Goal: Task Accomplishment & Management: Complete application form

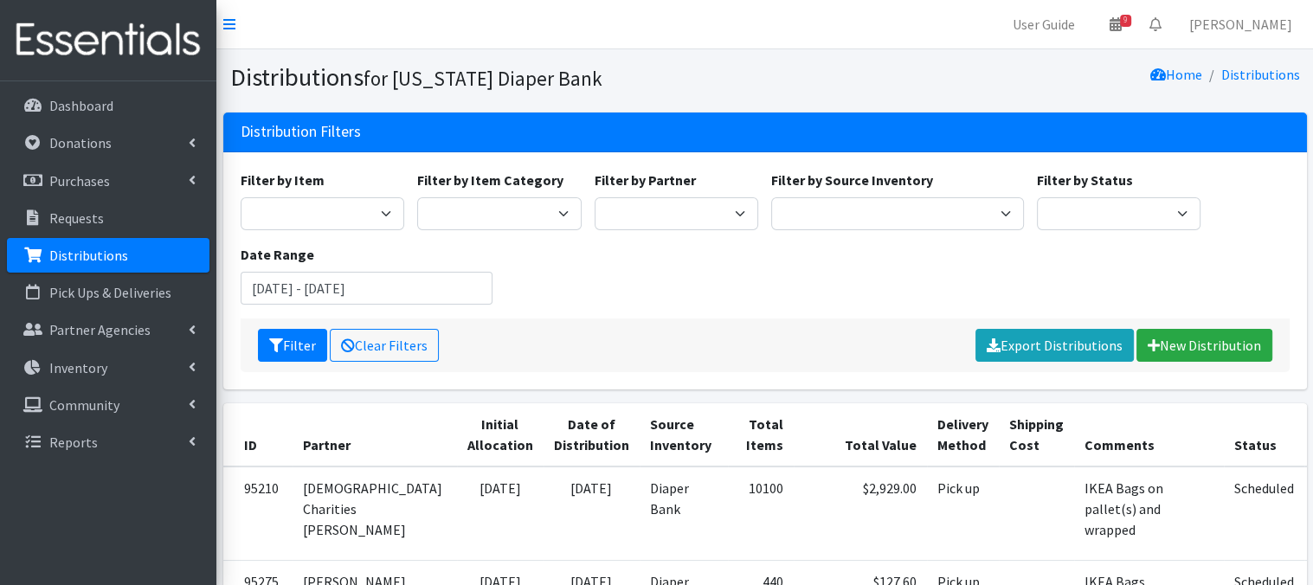
click at [90, 262] on p "Distributions" at bounding box center [88, 255] width 79 height 17
click at [1222, 342] on link "New Distribution" at bounding box center [1204, 345] width 136 height 33
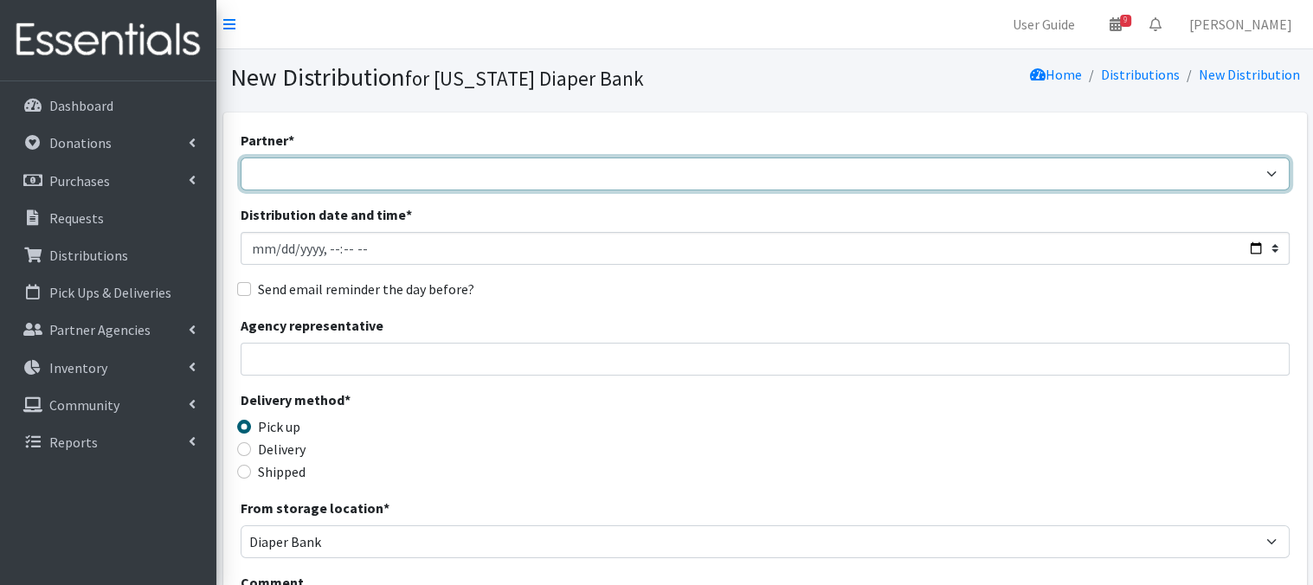
click at [426, 178] on select "Abide A Mother's Love BART - Benson Area Refugee Taskforce Big Brothers Big Sis…" at bounding box center [765, 174] width 1049 height 33
select select "4369"
click at [241, 158] on select "Abide A Mother's Love BART - Benson Area Refugee Taskforce Big Brothers Big Sis…" at bounding box center [765, 174] width 1049 height 33
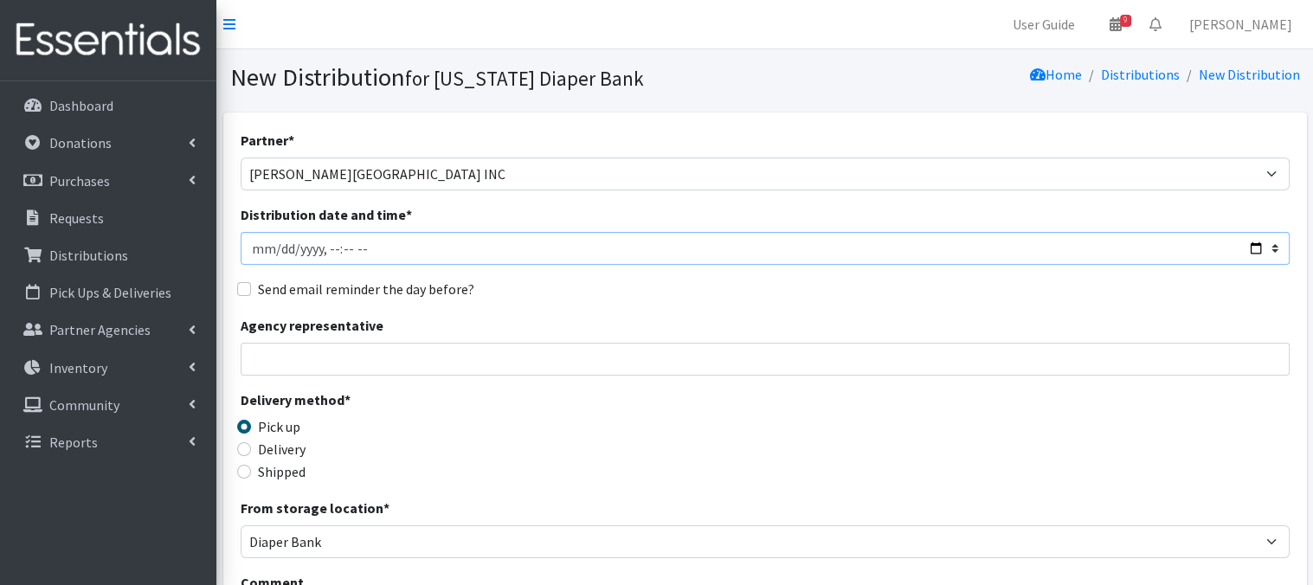
click at [274, 248] on input "Distribution date and time *" at bounding box center [765, 248] width 1049 height 33
click at [319, 245] on input "Distribution date and time *" at bounding box center [765, 248] width 1049 height 33
type input "2025-08-28T11:15"
click at [483, 345] on input "Agency representative" at bounding box center [765, 359] width 1049 height 33
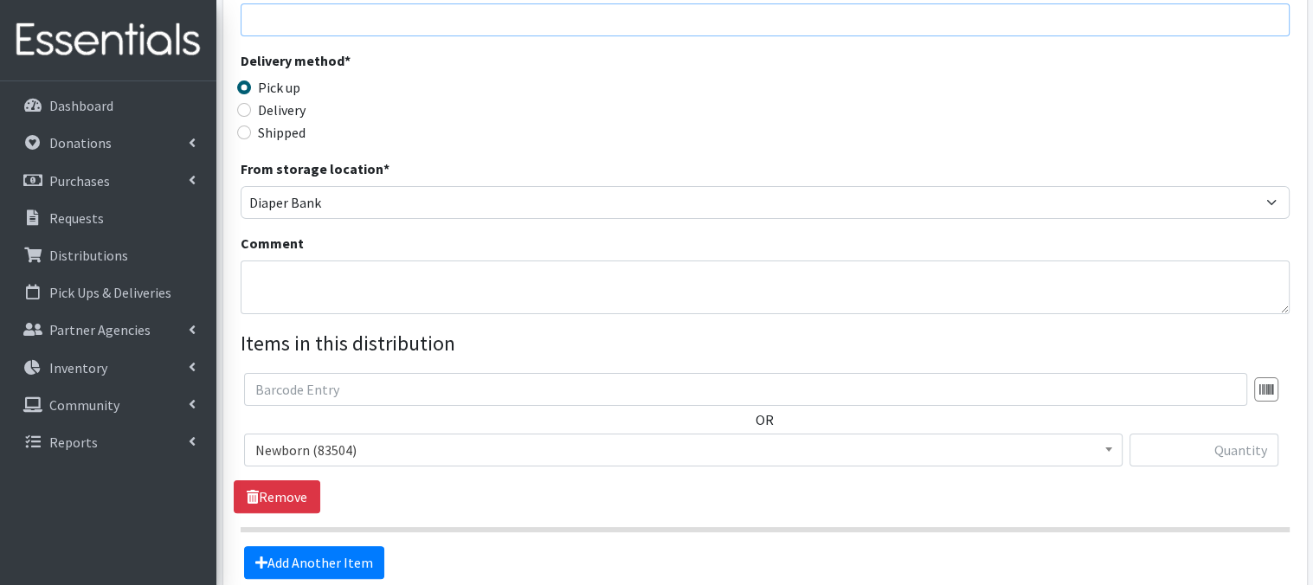
scroll to position [346, 0]
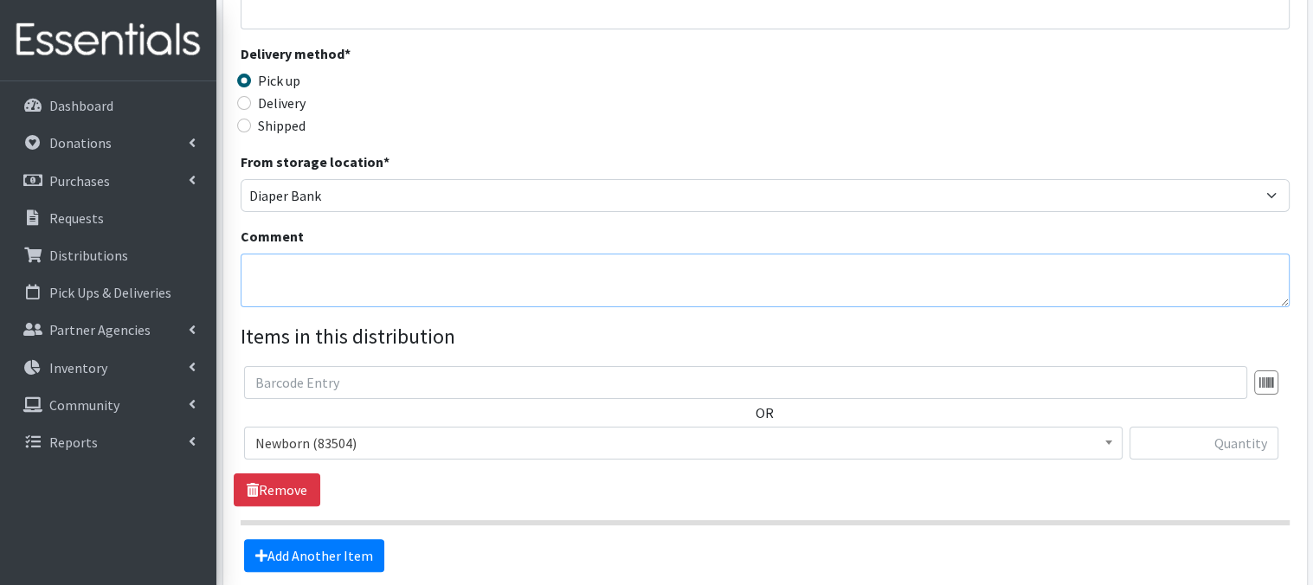
drag, startPoint x: 282, startPoint y: 276, endPoint x: 538, endPoint y: 32, distance: 353.8
click at [283, 276] on textarea "Comment" at bounding box center [765, 281] width 1049 height 54
paste textarea "IKEA Bags on a pallet"
type textarea "IKEA Bags on a pallet"
click at [884, 161] on div "From storage location * Diaper Bank Lincoln WareHouse" at bounding box center [765, 181] width 1049 height 61
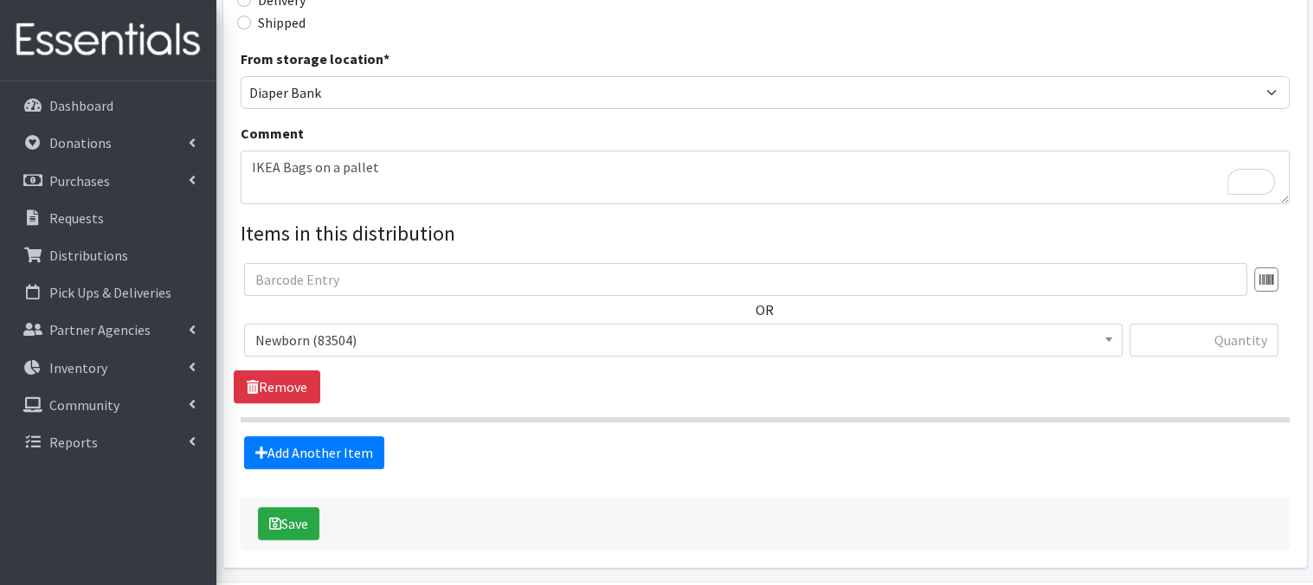
scroll to position [450, 0]
drag, startPoint x: 1107, startPoint y: 337, endPoint x: 1105, endPoint y: 346, distance: 9.7
click at [1107, 338] on b at bounding box center [1108, 339] width 7 height 4
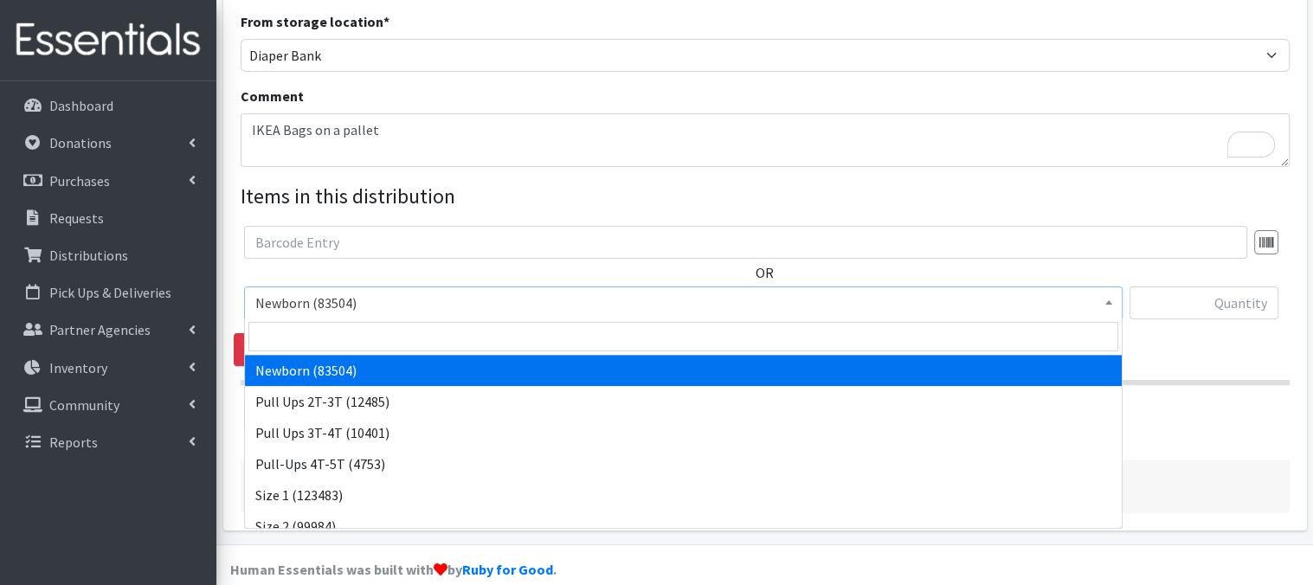
scroll to position [509, 0]
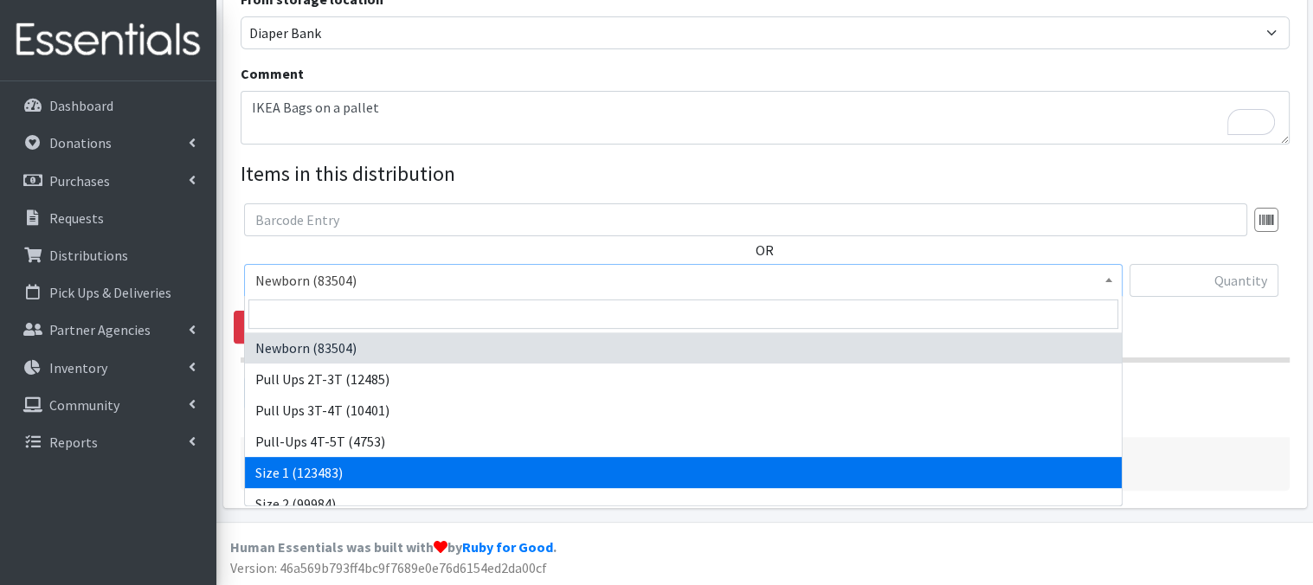
drag, startPoint x: 384, startPoint y: 469, endPoint x: 522, endPoint y: 370, distance: 169.8
select select "3682"
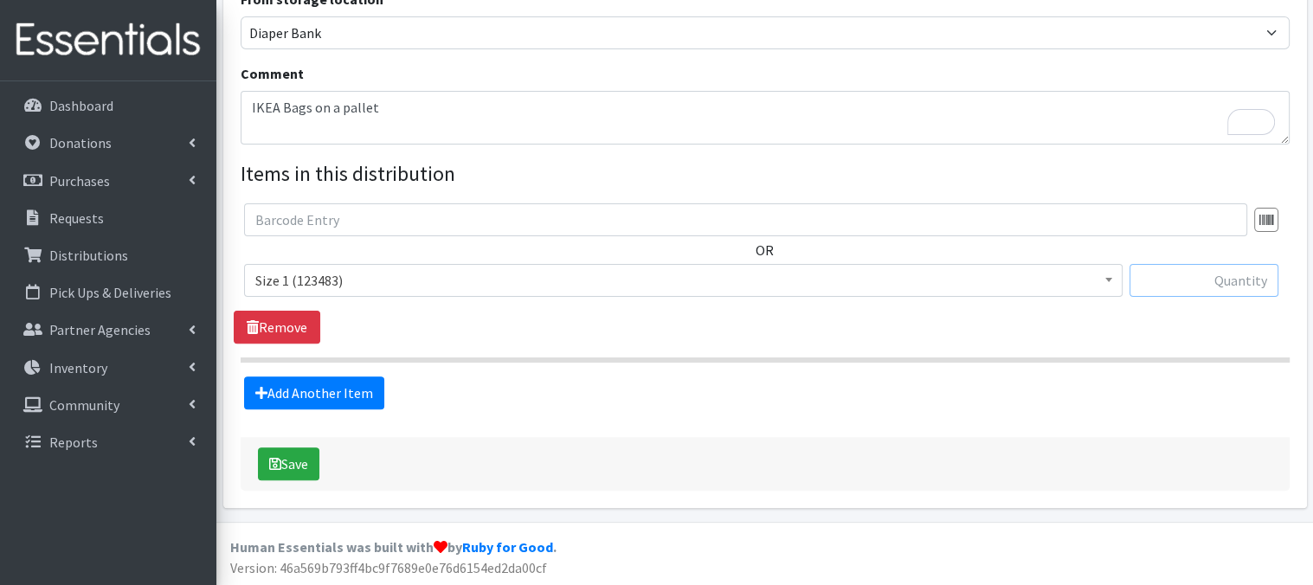
click at [1173, 288] on input "text" at bounding box center [1203, 280] width 149 height 33
type input "320"
click at [352, 396] on link "Add Another Item" at bounding box center [314, 392] width 140 height 33
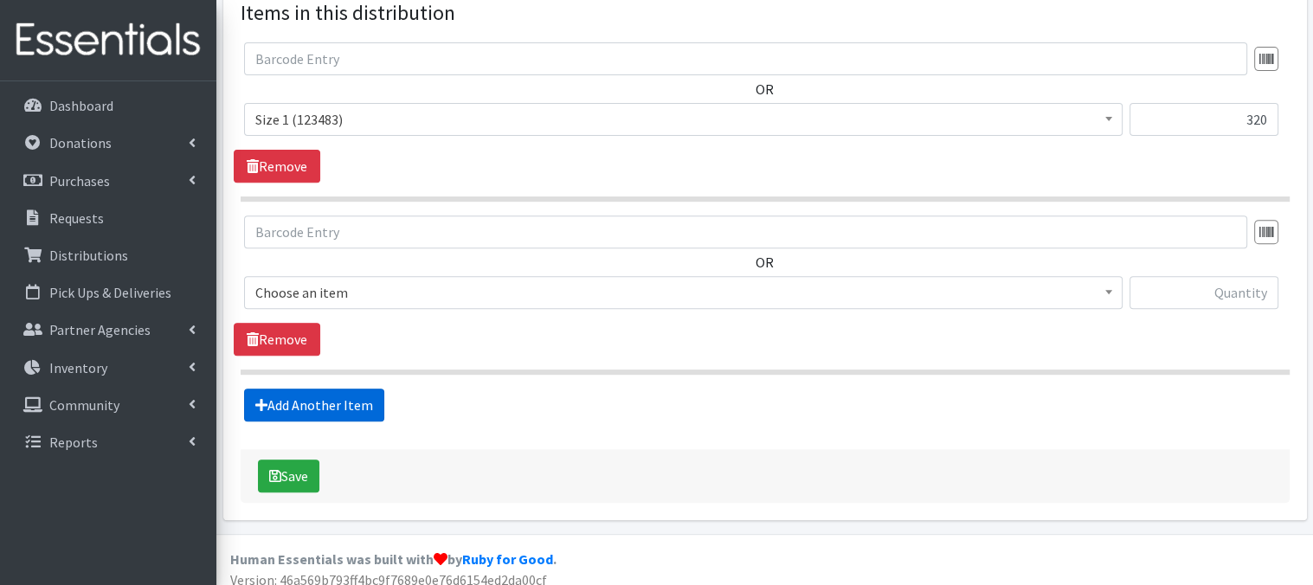
scroll to position [681, 0]
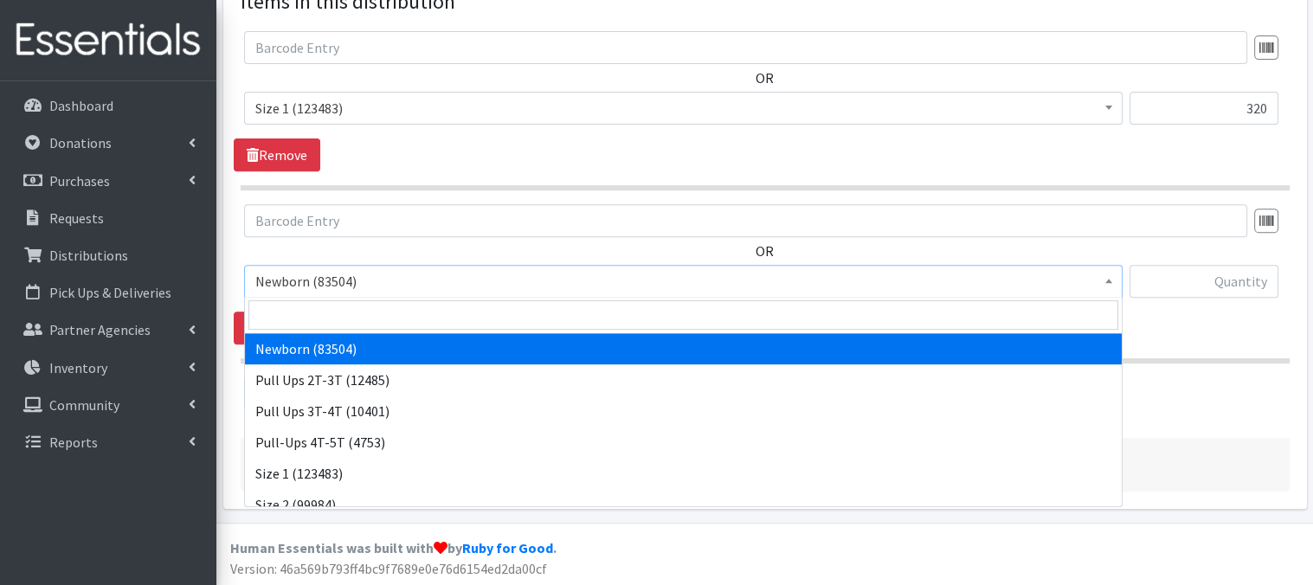
click at [1103, 281] on span at bounding box center [1108, 279] width 17 height 27
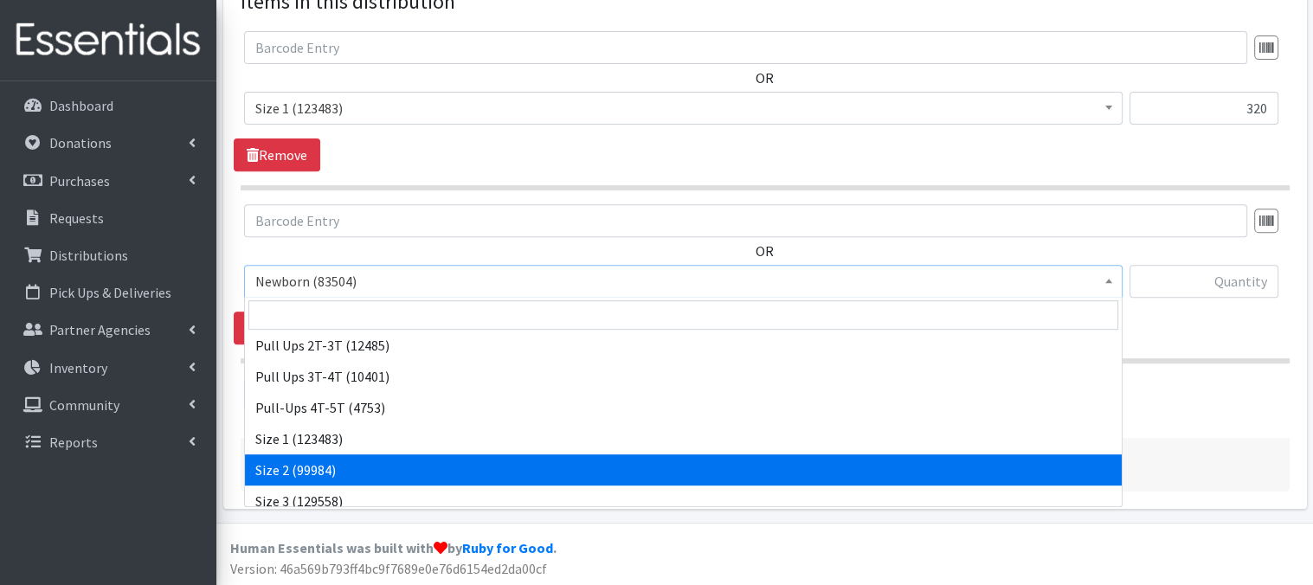
scroll to position [69, 0]
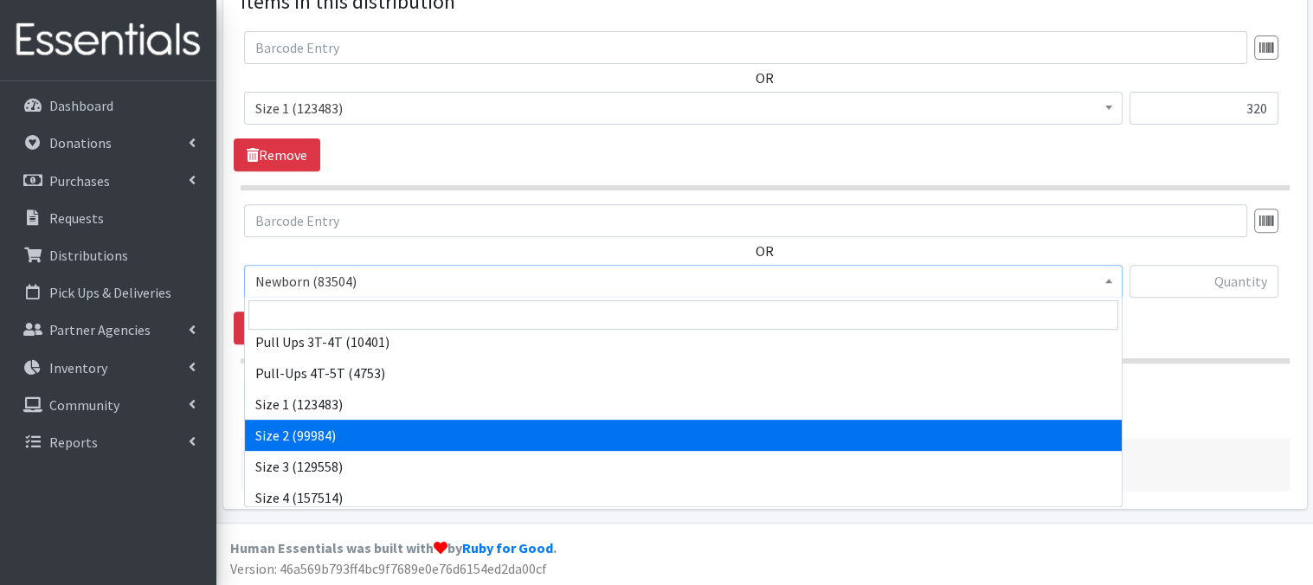
select select "3683"
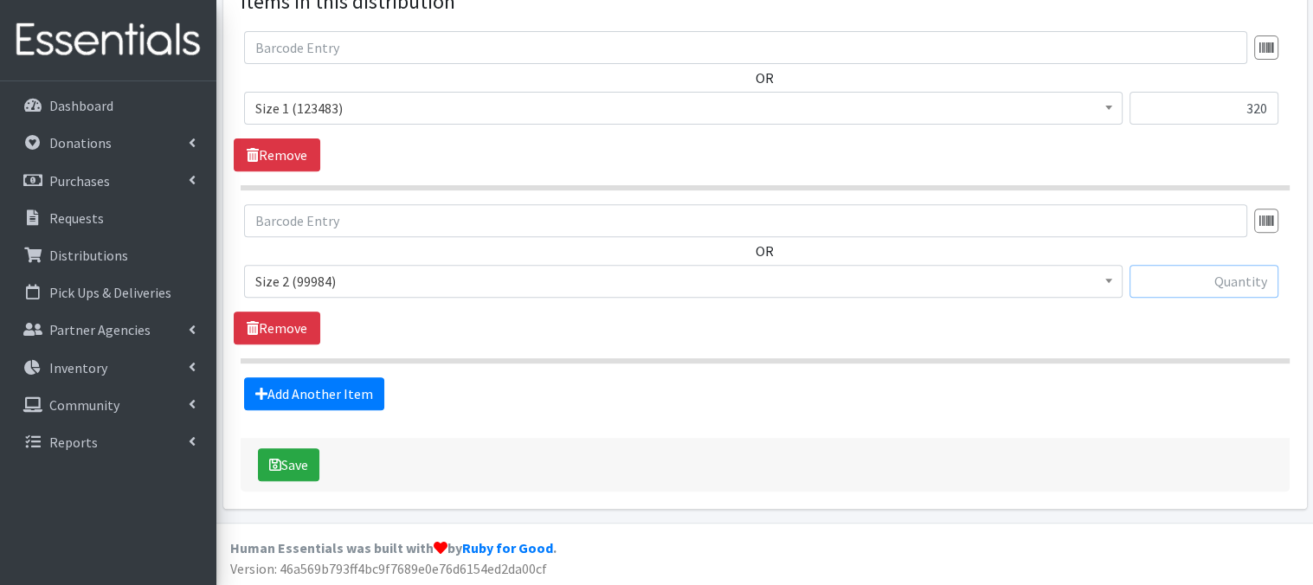
click at [1160, 279] on input "text" at bounding box center [1203, 281] width 149 height 33
type input "400"
click at [355, 393] on link "Add Another Item" at bounding box center [314, 393] width 140 height 33
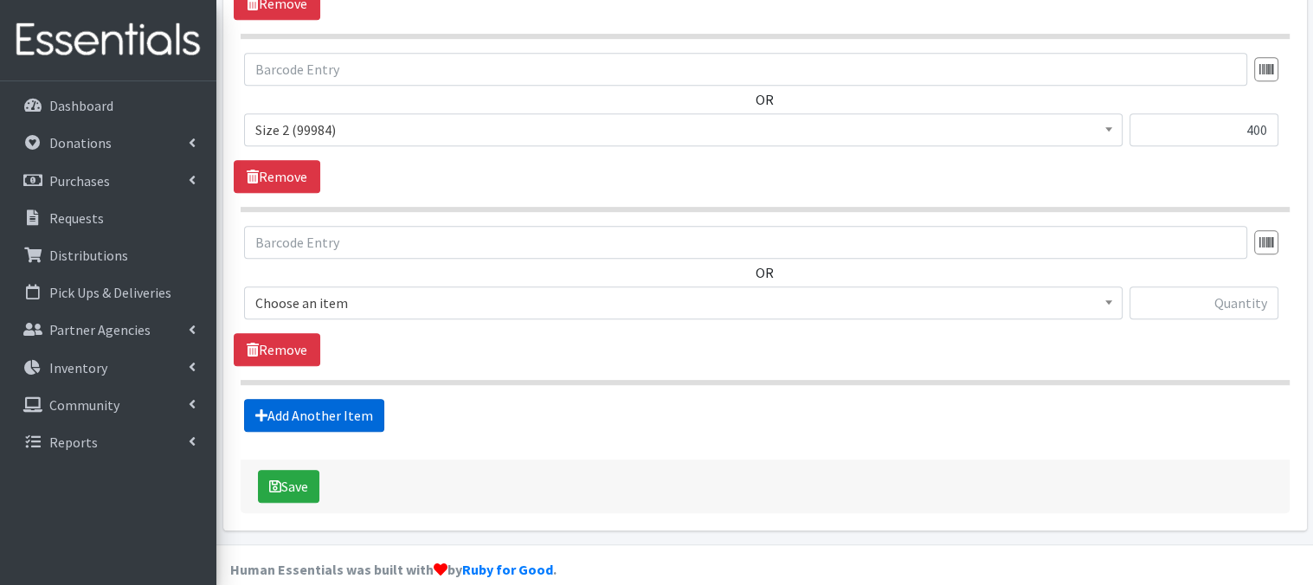
scroll to position [853, 0]
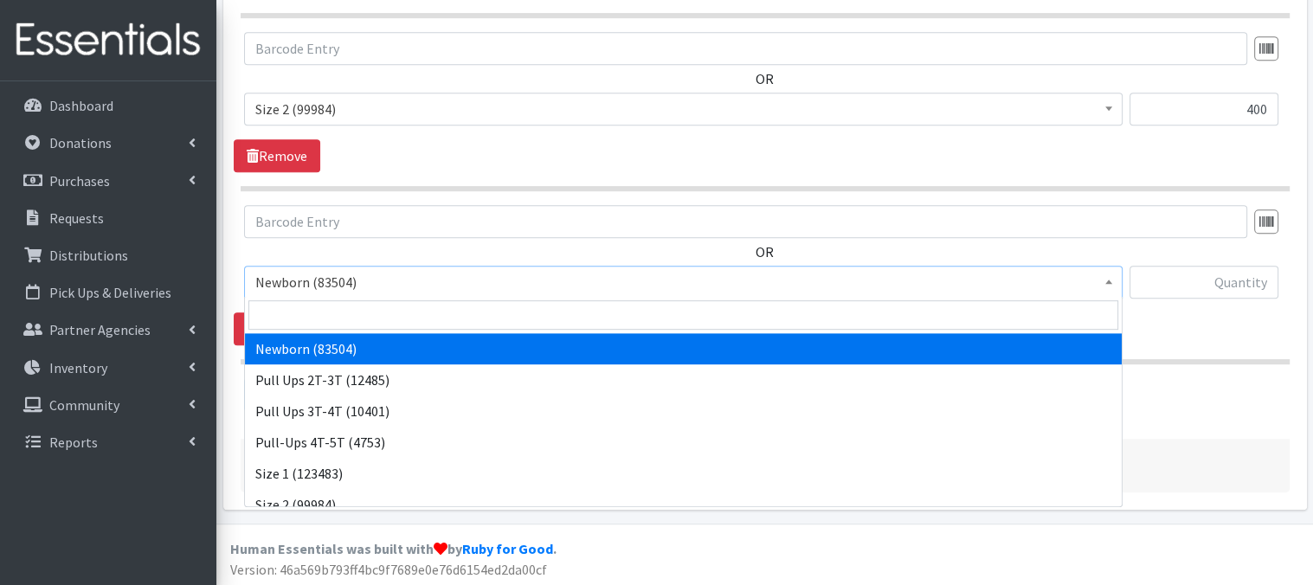
click at [1105, 284] on span at bounding box center [1108, 280] width 17 height 27
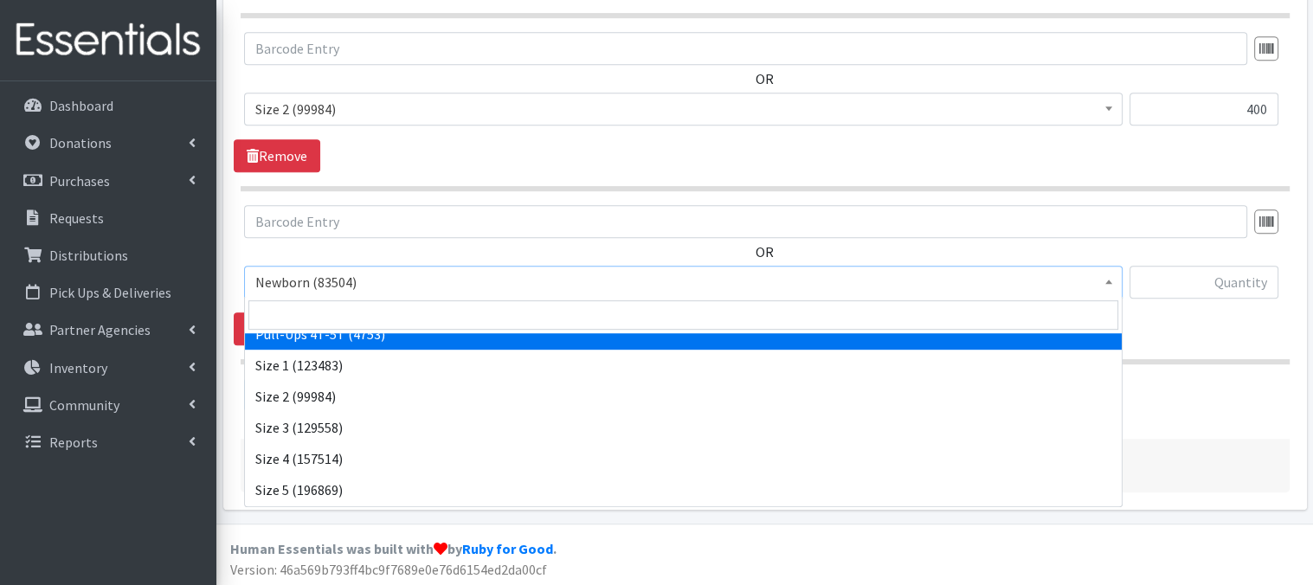
scroll to position [138, 0]
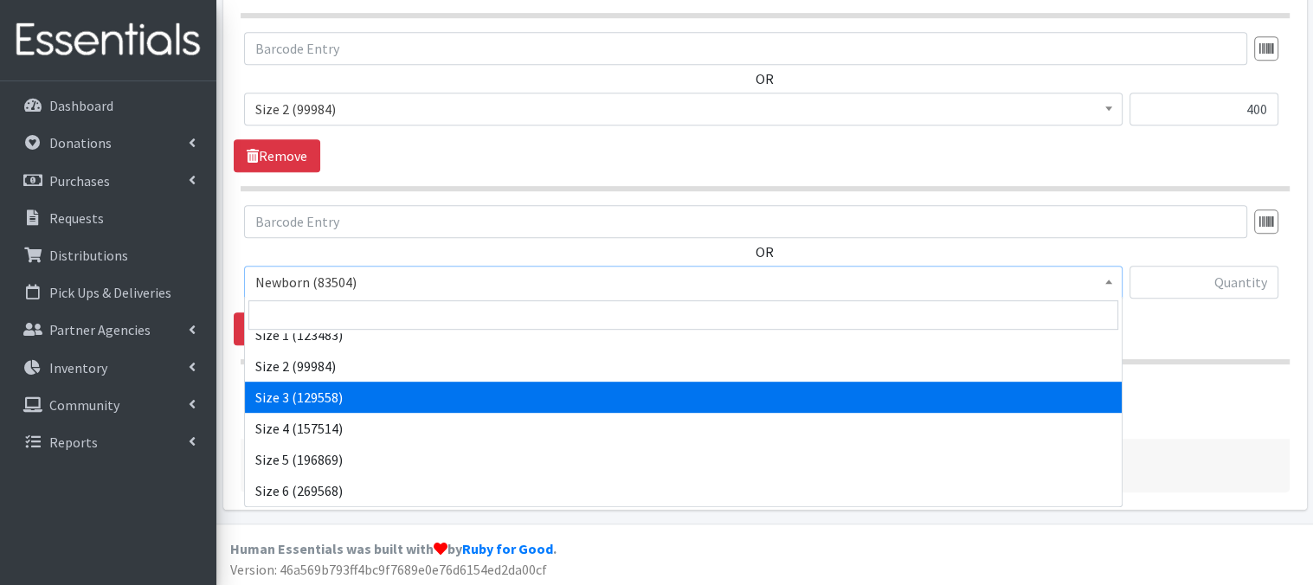
select select "3684"
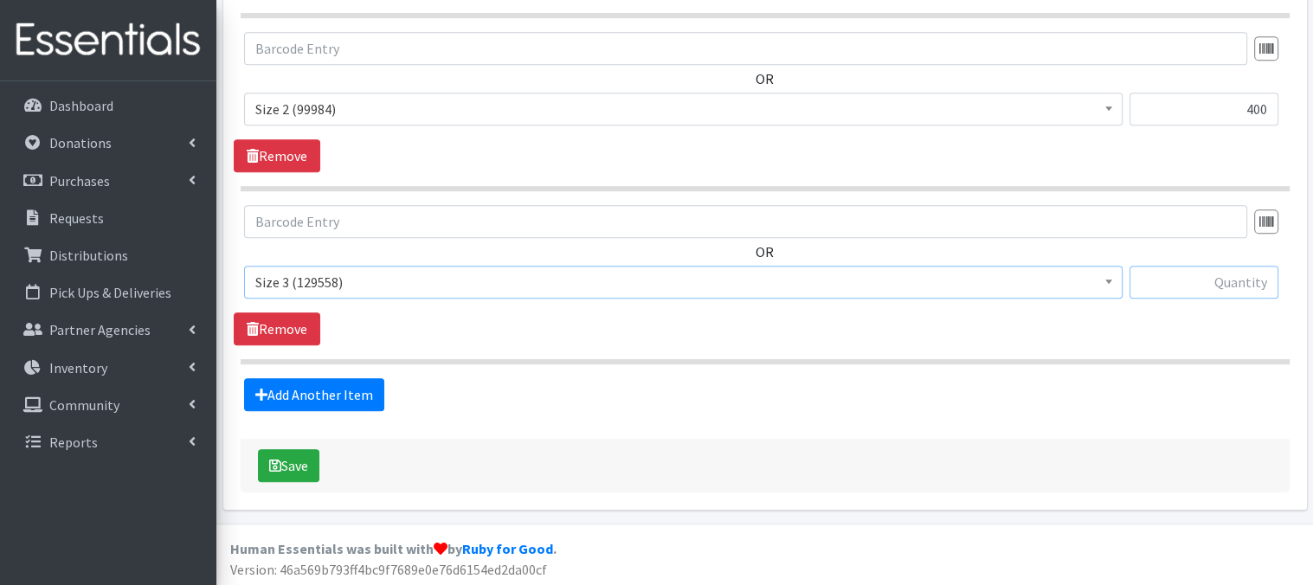
click at [1174, 289] on input "text" at bounding box center [1203, 282] width 149 height 33
type input "240"
click at [293, 395] on link "Add Another Item" at bounding box center [314, 394] width 140 height 33
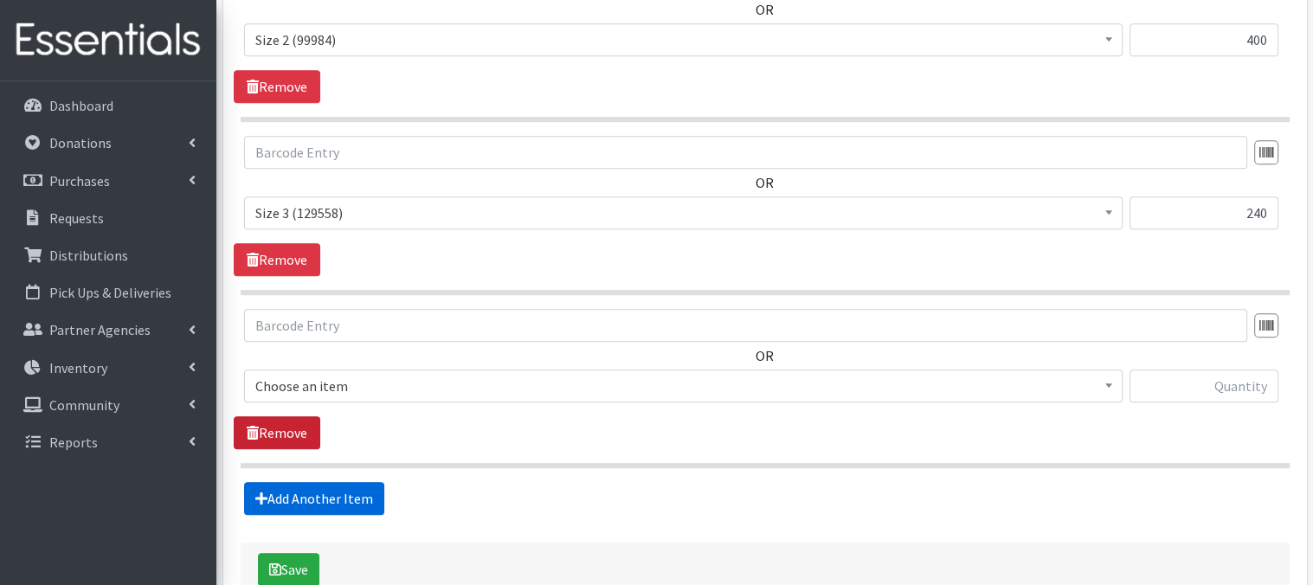
scroll to position [1026, 0]
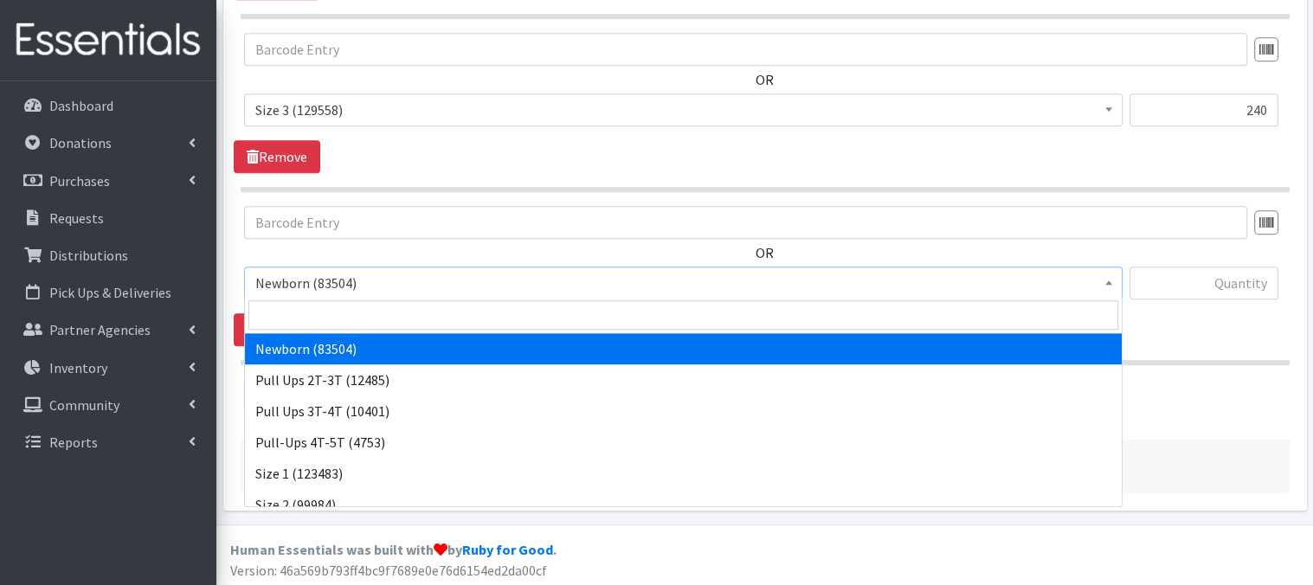
click at [1109, 281] on b at bounding box center [1108, 282] width 7 height 4
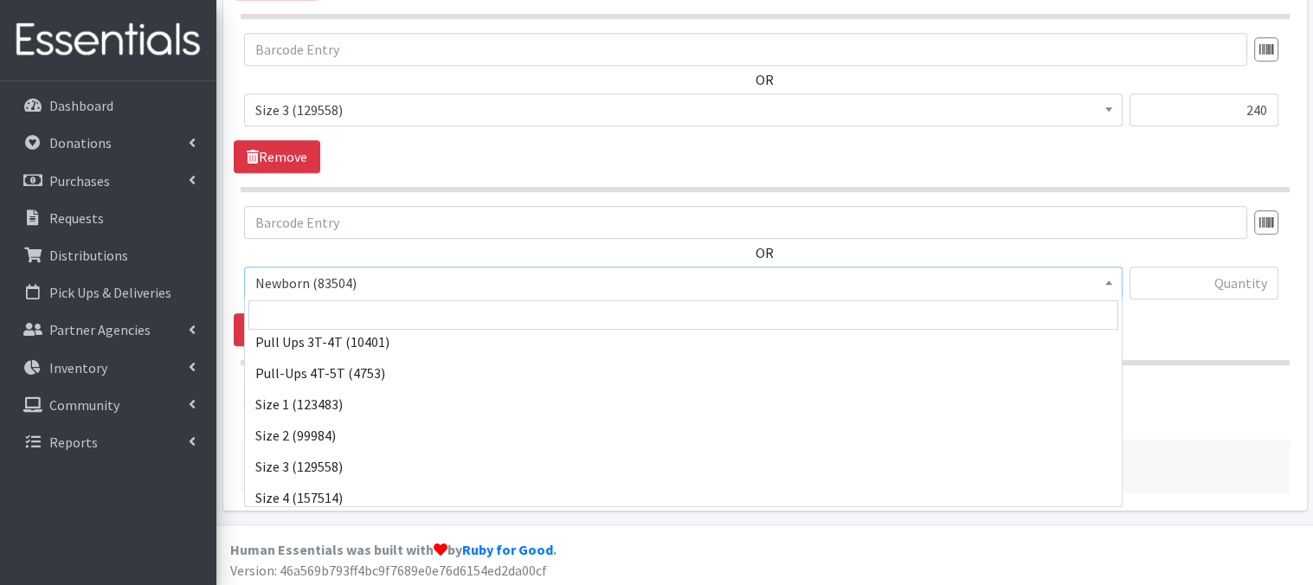
scroll to position [115, 0]
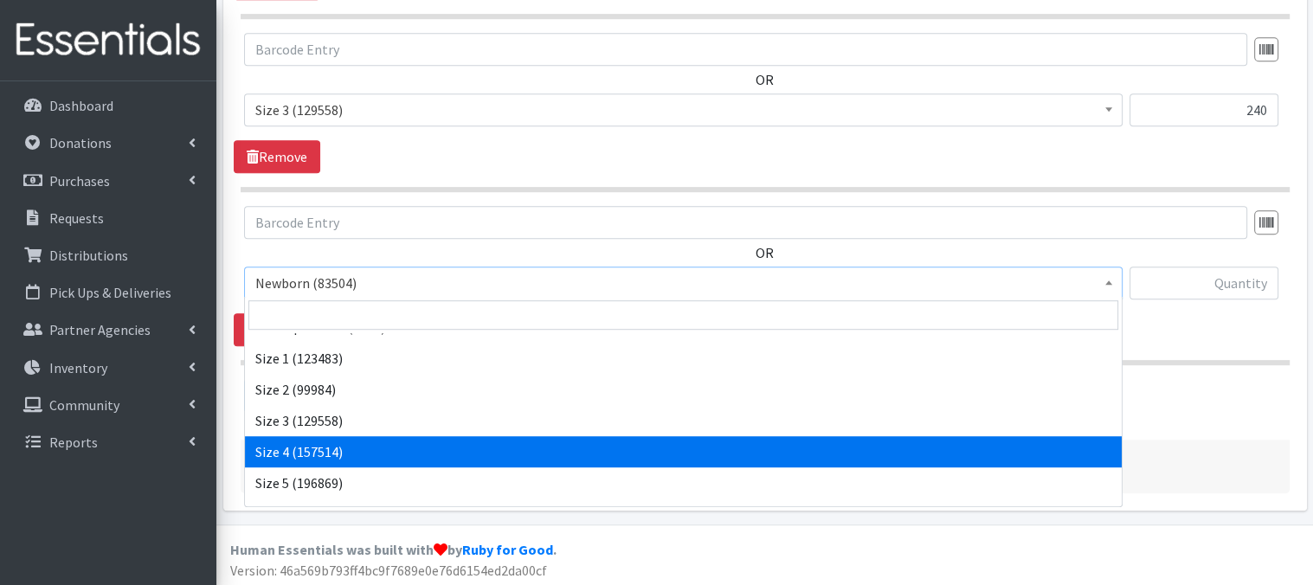
select select "3685"
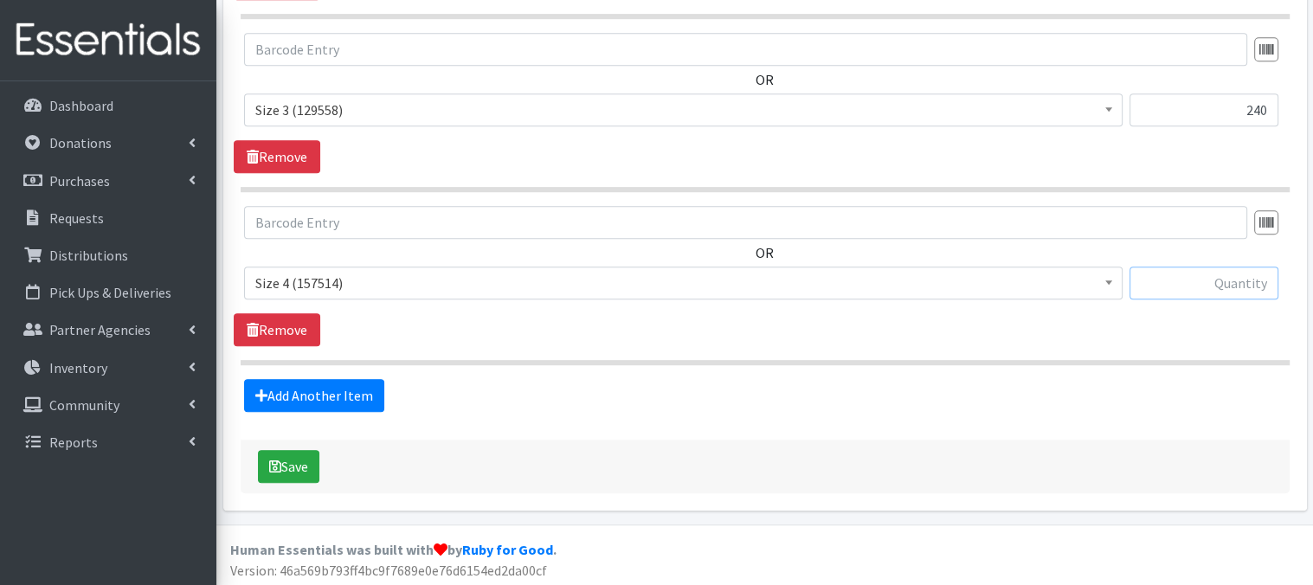
click at [1166, 283] on input "text" at bounding box center [1203, 283] width 149 height 33
type input "600"
click at [366, 398] on link "Add Another Item" at bounding box center [314, 395] width 140 height 33
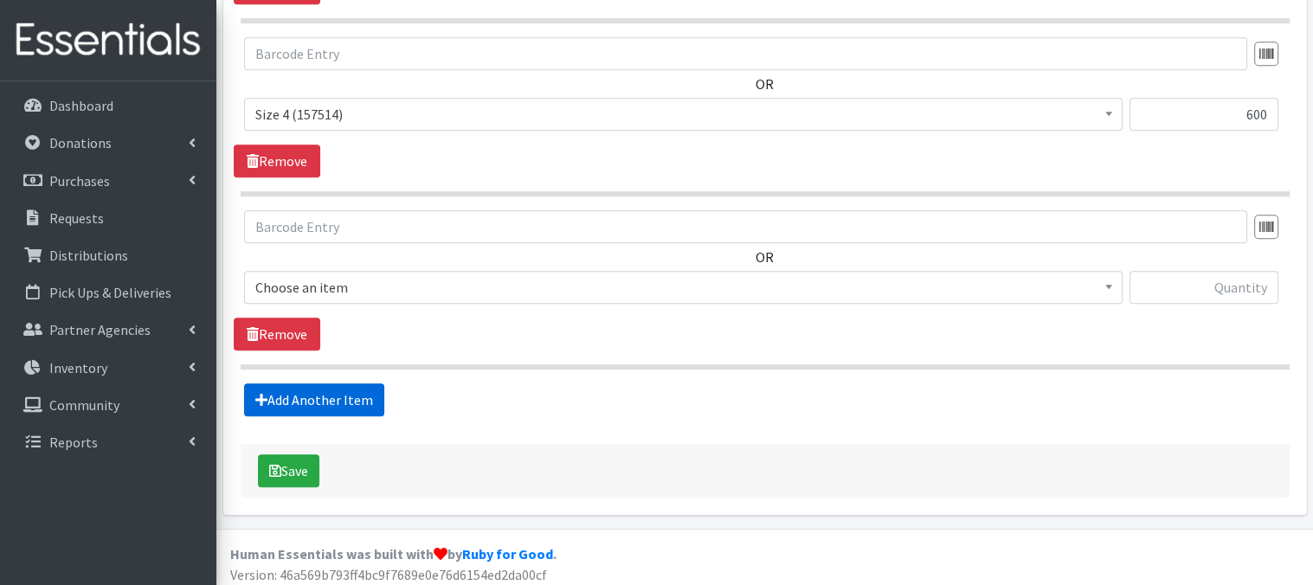
scroll to position [1199, 0]
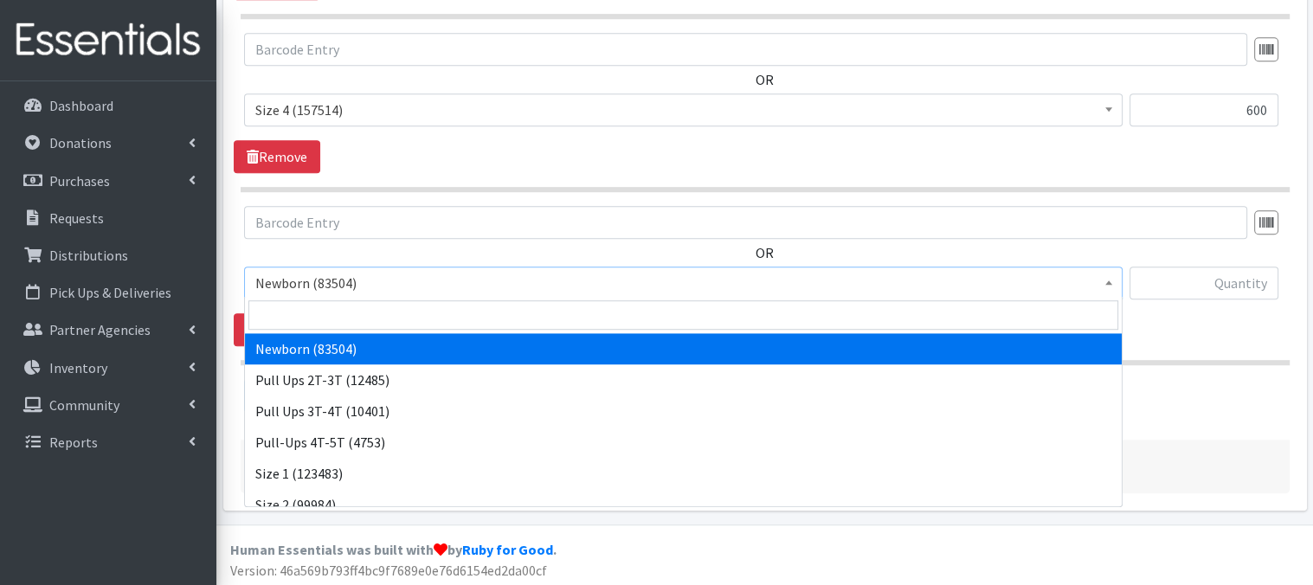
click at [1109, 284] on span at bounding box center [1108, 280] width 17 height 27
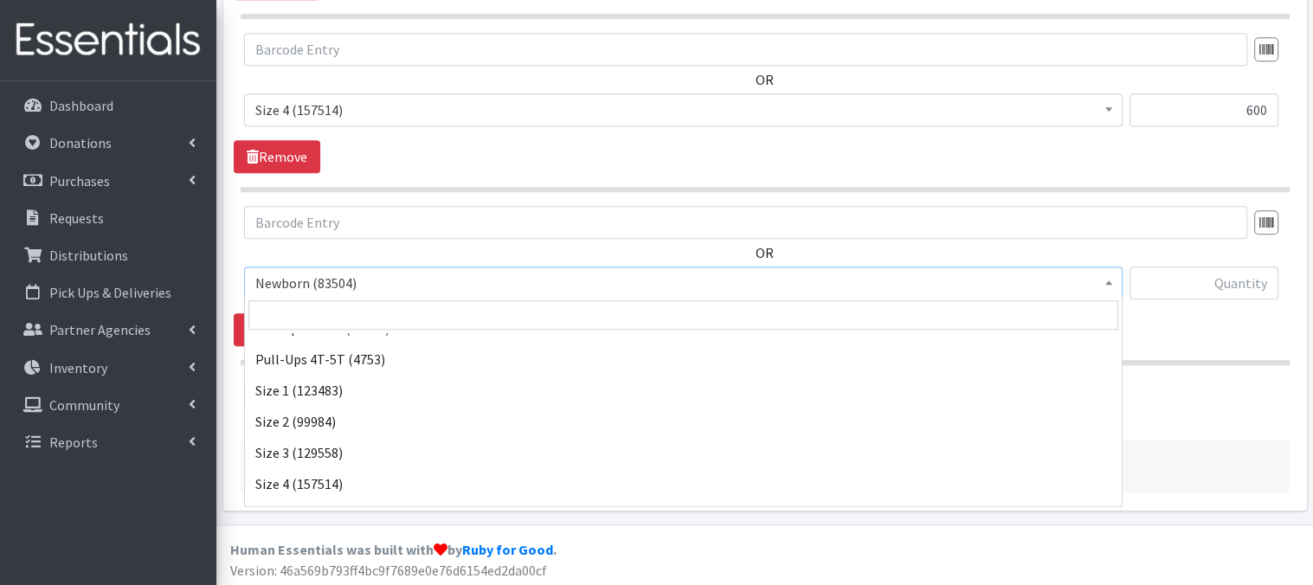
scroll to position [104, 0]
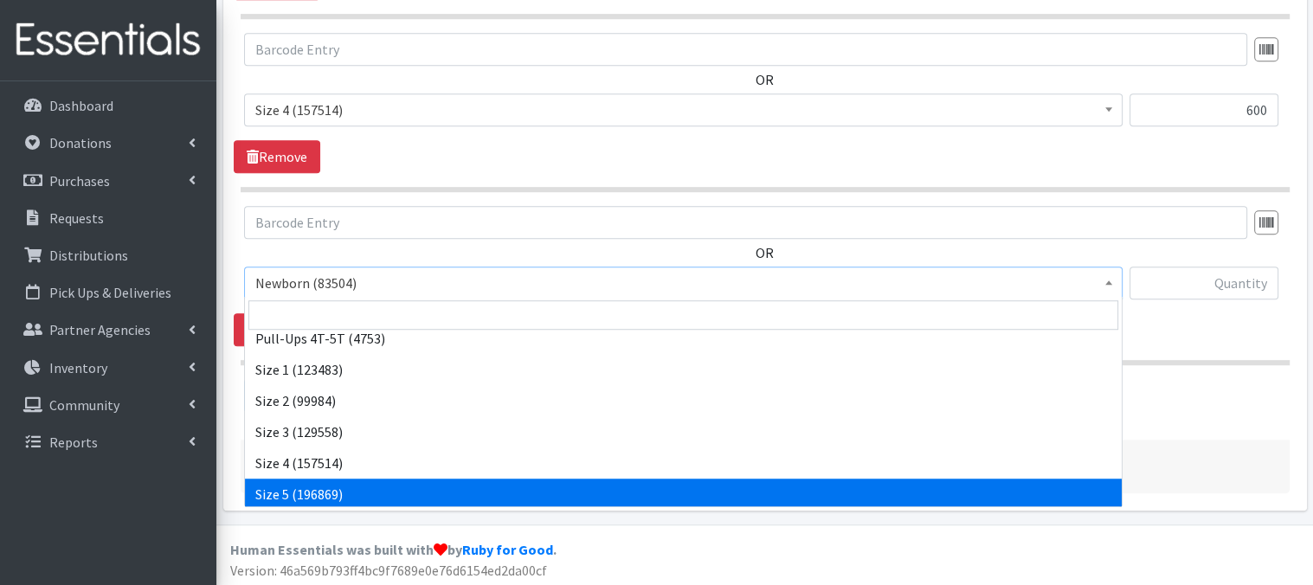
select select "3686"
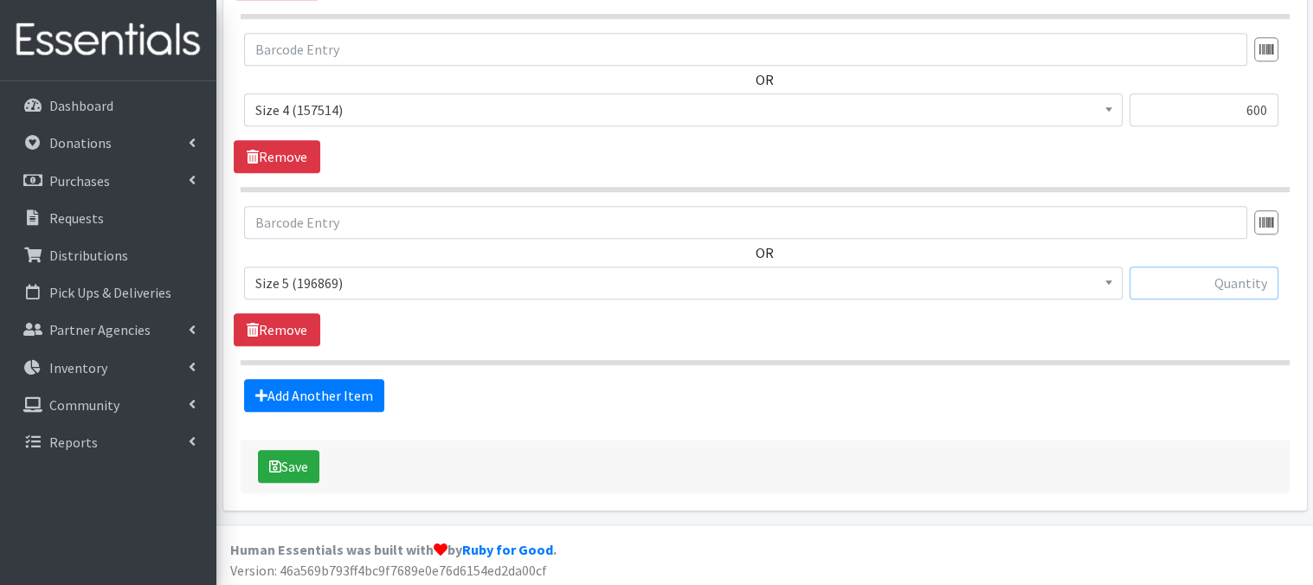
click at [1205, 282] on input "text" at bounding box center [1203, 283] width 149 height 33
type input "300"
click at [361, 403] on link "Add Another Item" at bounding box center [314, 395] width 140 height 33
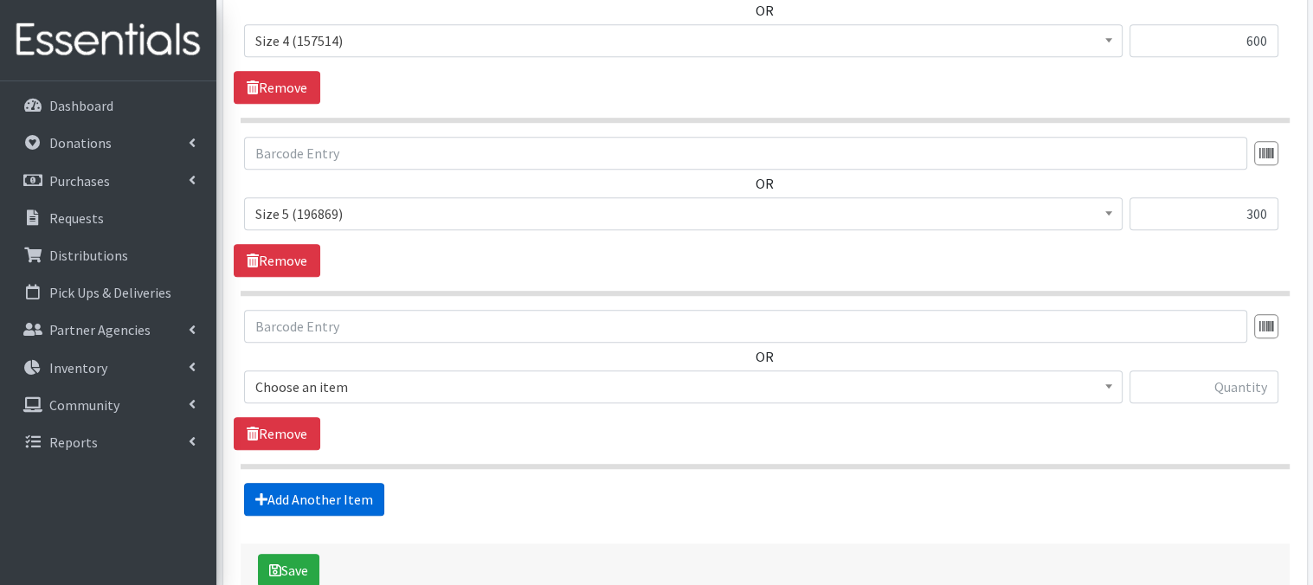
scroll to position [1371, 0]
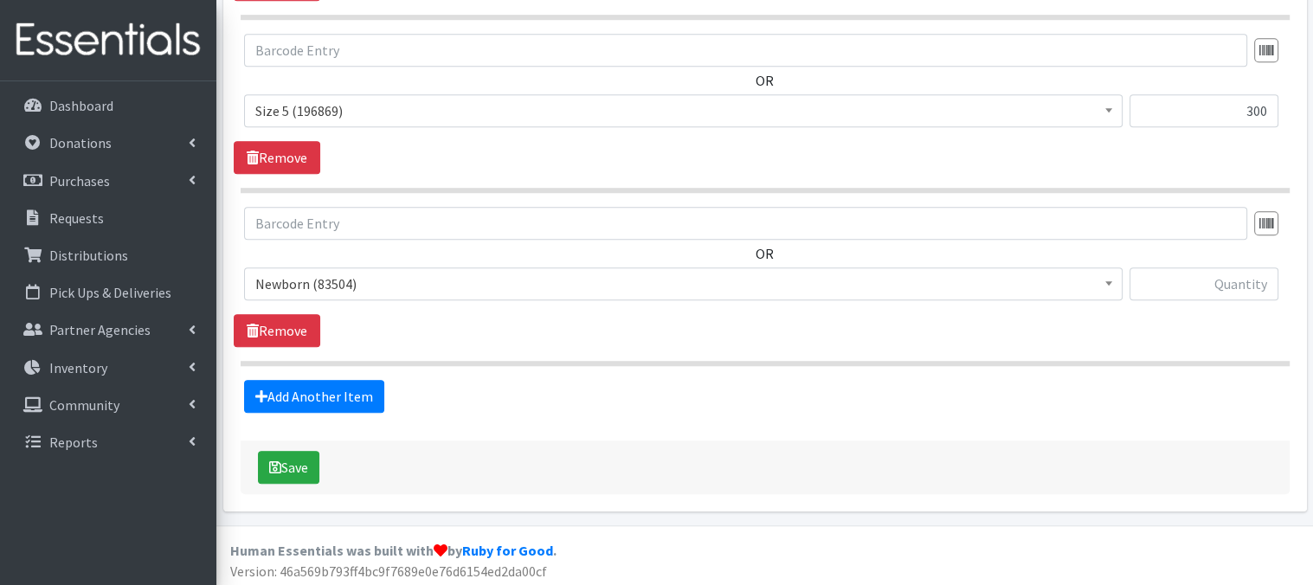
click at [1105, 284] on span at bounding box center [1108, 281] width 17 height 27
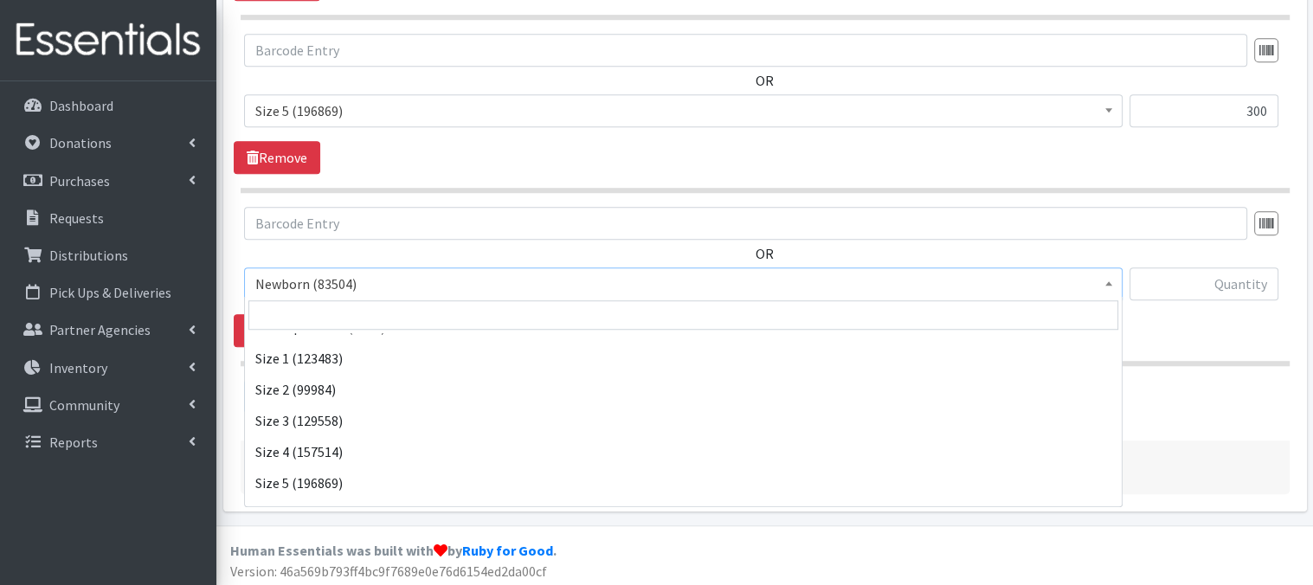
scroll to position [138, 0]
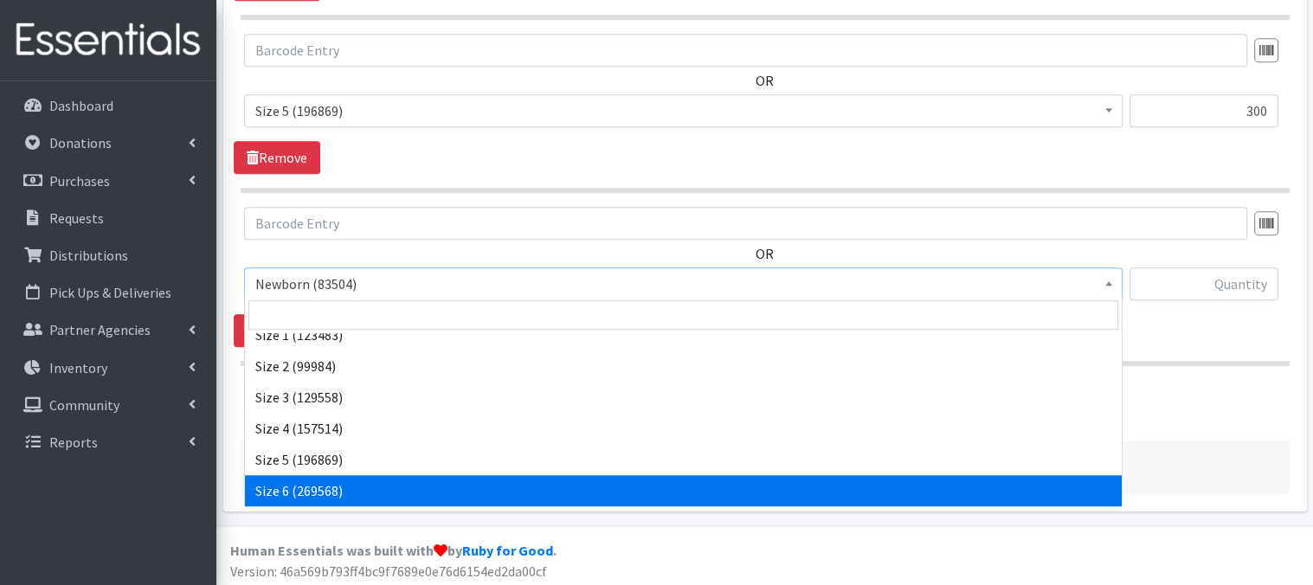
select select "3687"
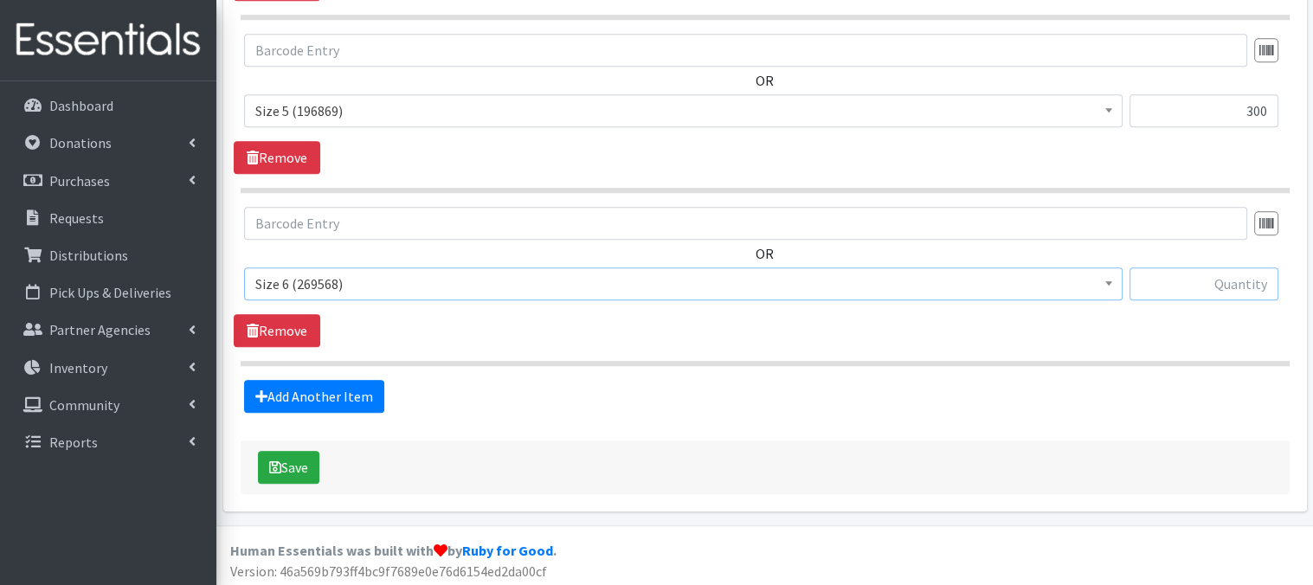
click at [1209, 284] on input "text" at bounding box center [1203, 283] width 149 height 33
type input "240"
click at [348, 388] on link "Add Another Item" at bounding box center [314, 396] width 140 height 33
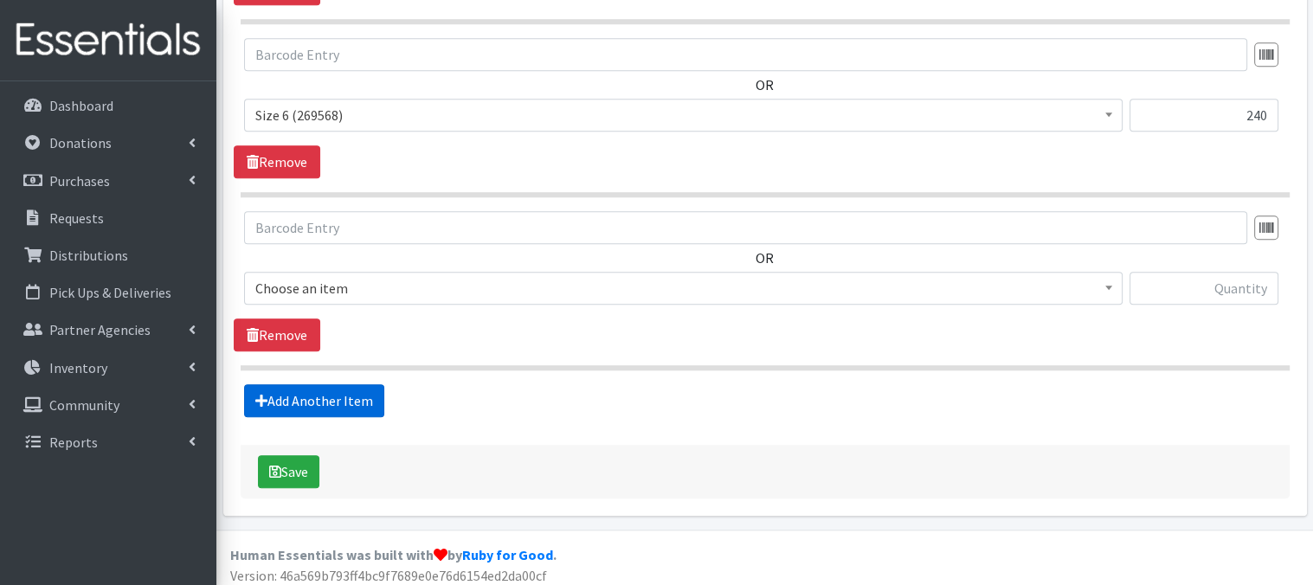
scroll to position [1544, 0]
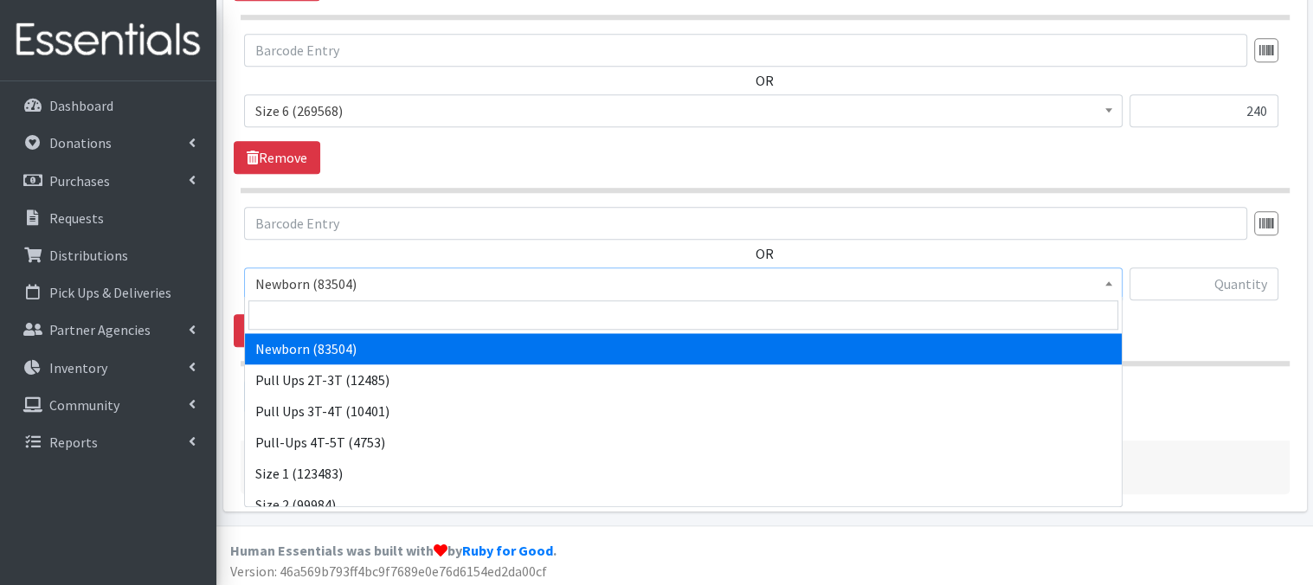
click at [1109, 281] on b at bounding box center [1108, 283] width 7 height 4
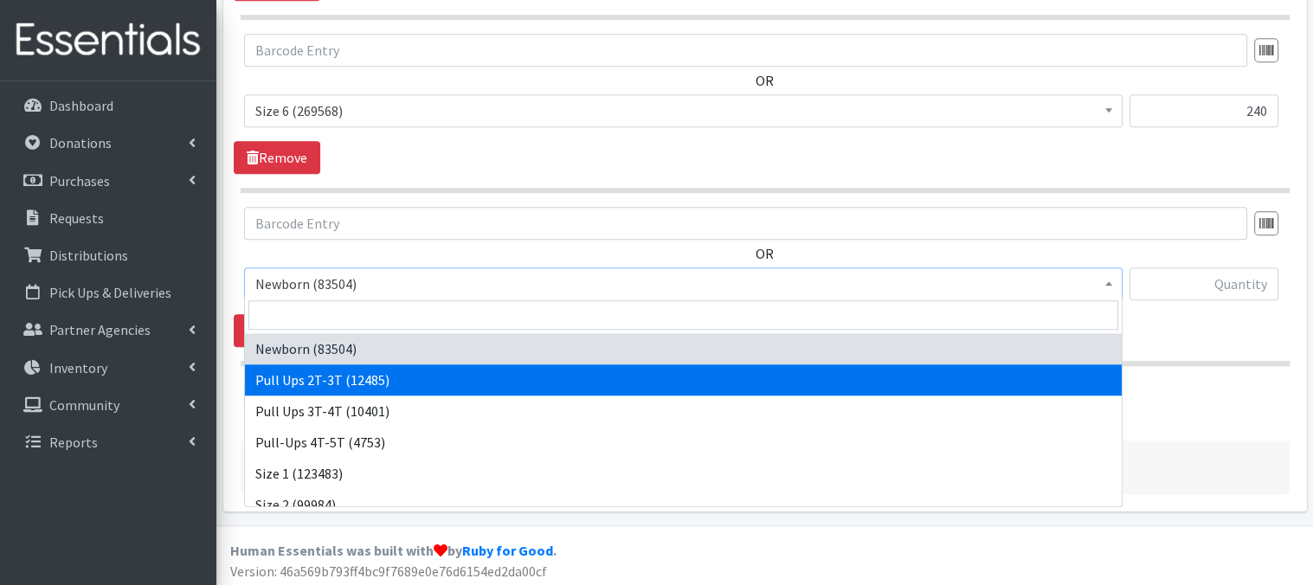
select select "3696"
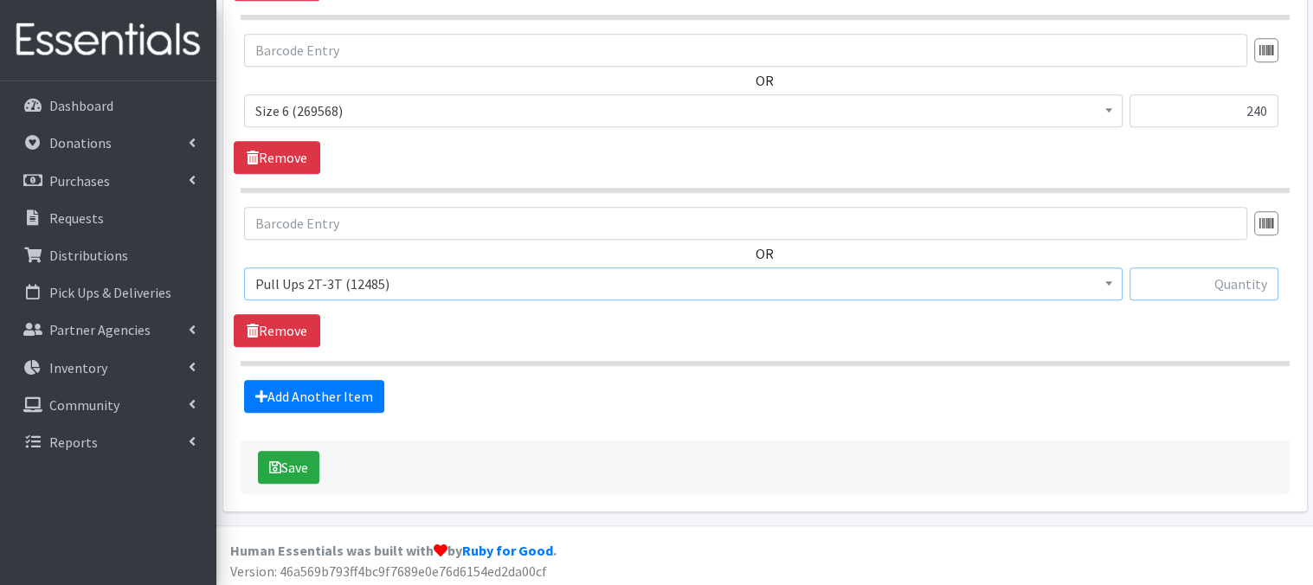
click at [1201, 286] on input "text" at bounding box center [1203, 283] width 149 height 33
type input "120"
click at [333, 397] on link "Add Another Item" at bounding box center [314, 396] width 140 height 33
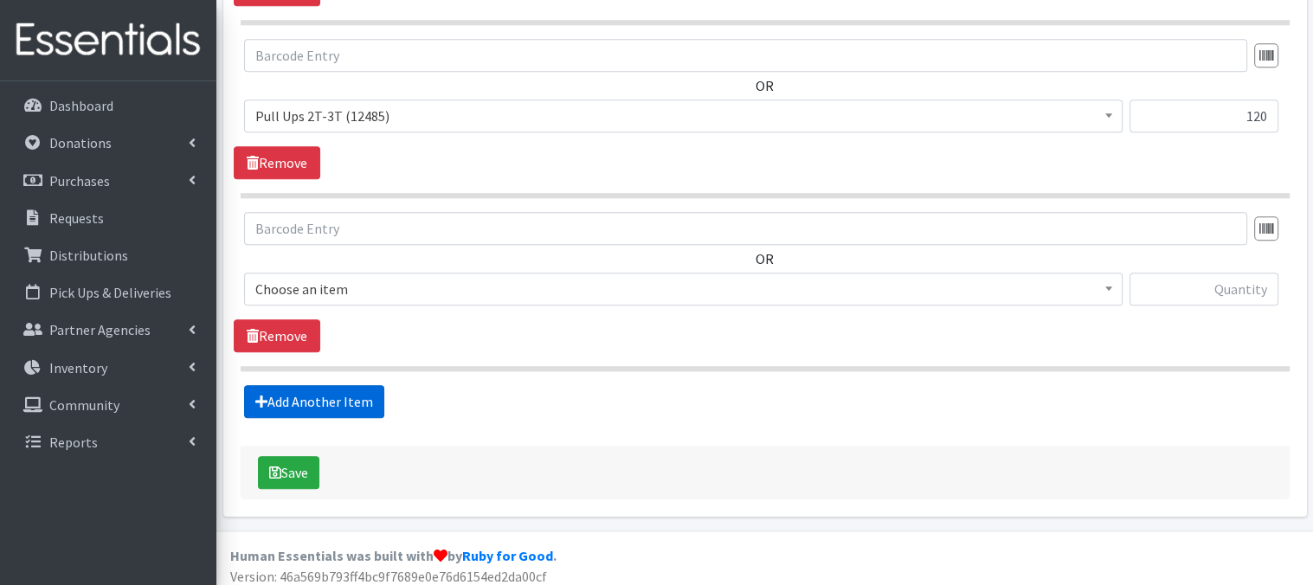
scroll to position [1716, 0]
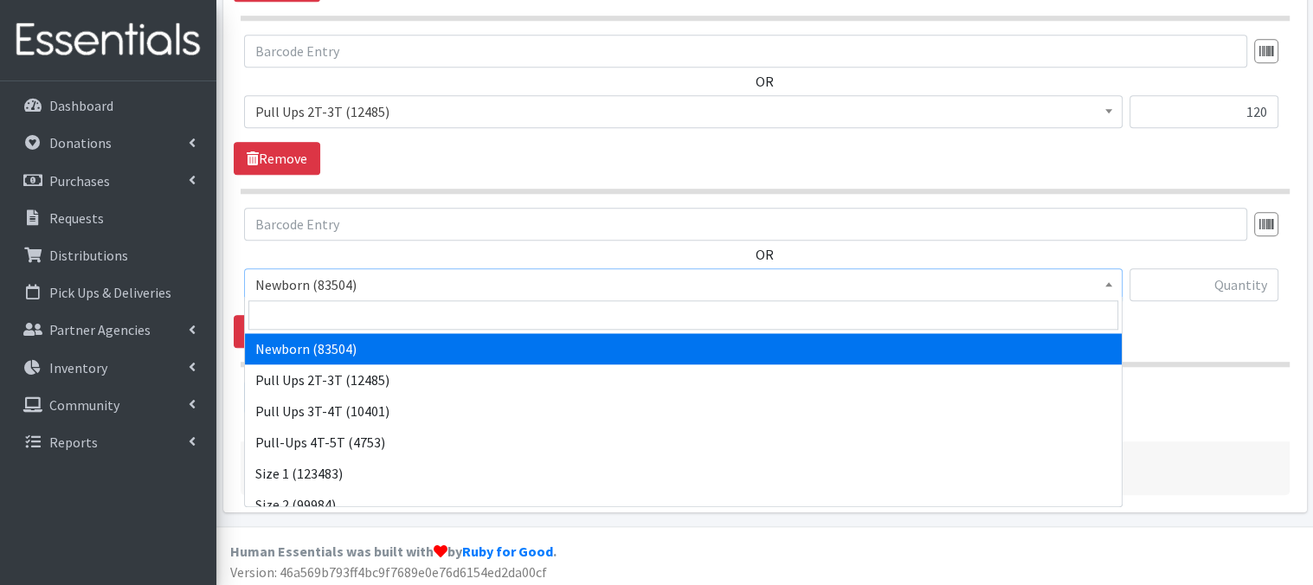
click at [1109, 282] on b at bounding box center [1108, 284] width 7 height 4
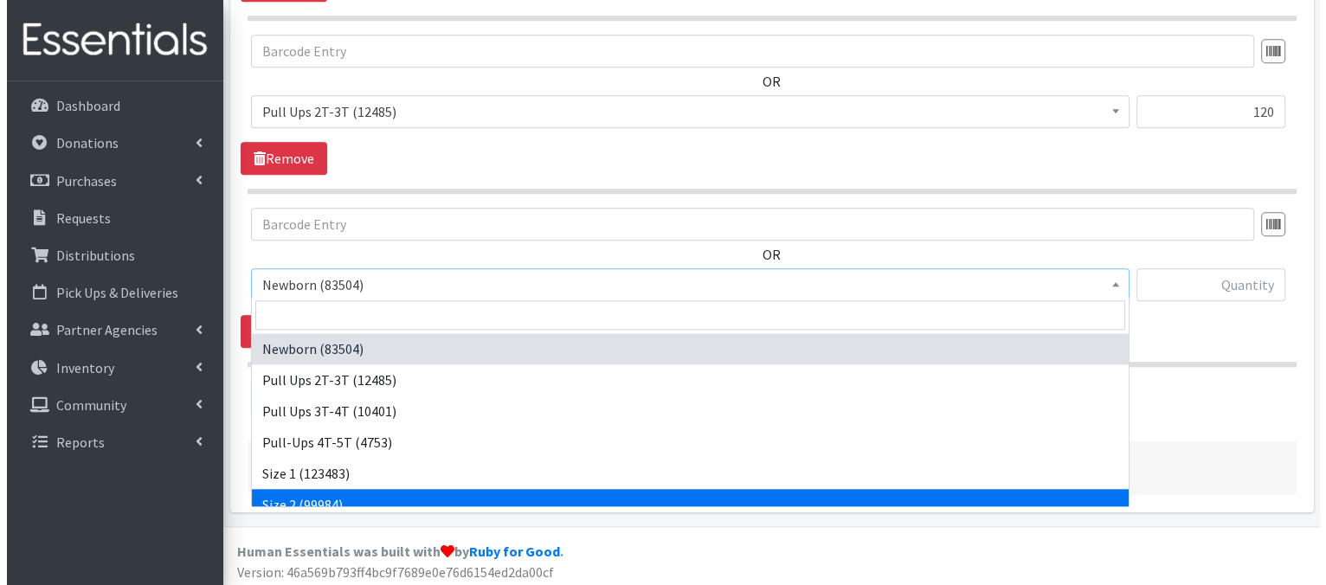
scroll to position [35, 0]
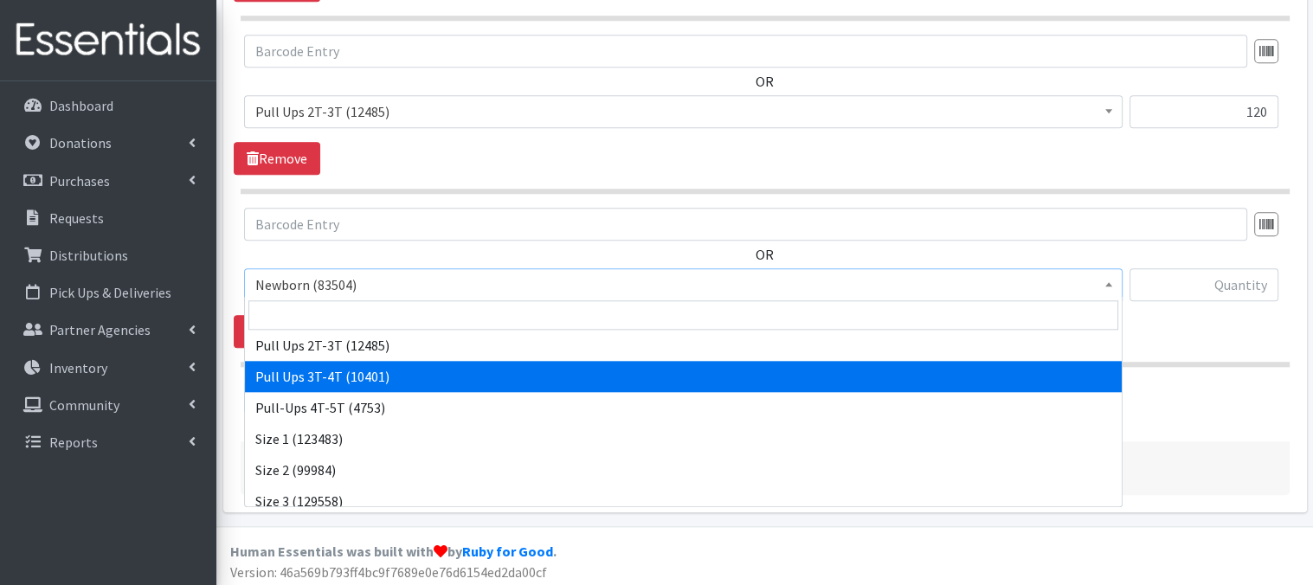
select select "3697"
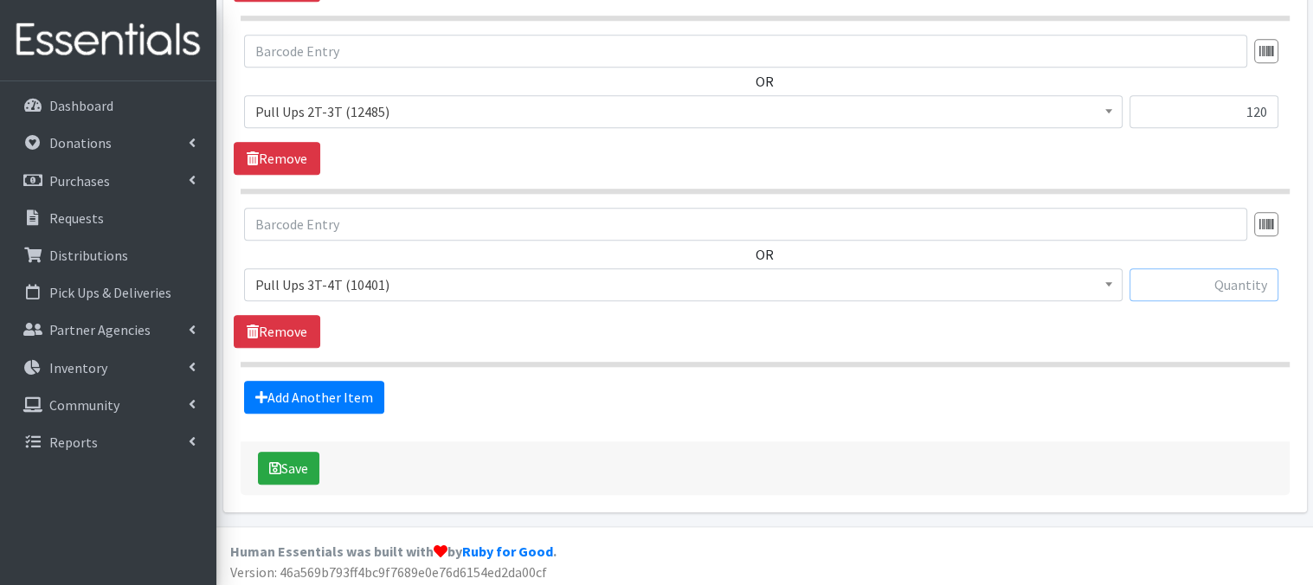
click at [1163, 286] on input "text" at bounding box center [1203, 284] width 149 height 33
type input "180"
click at [307, 463] on button "Save" at bounding box center [288, 468] width 61 height 33
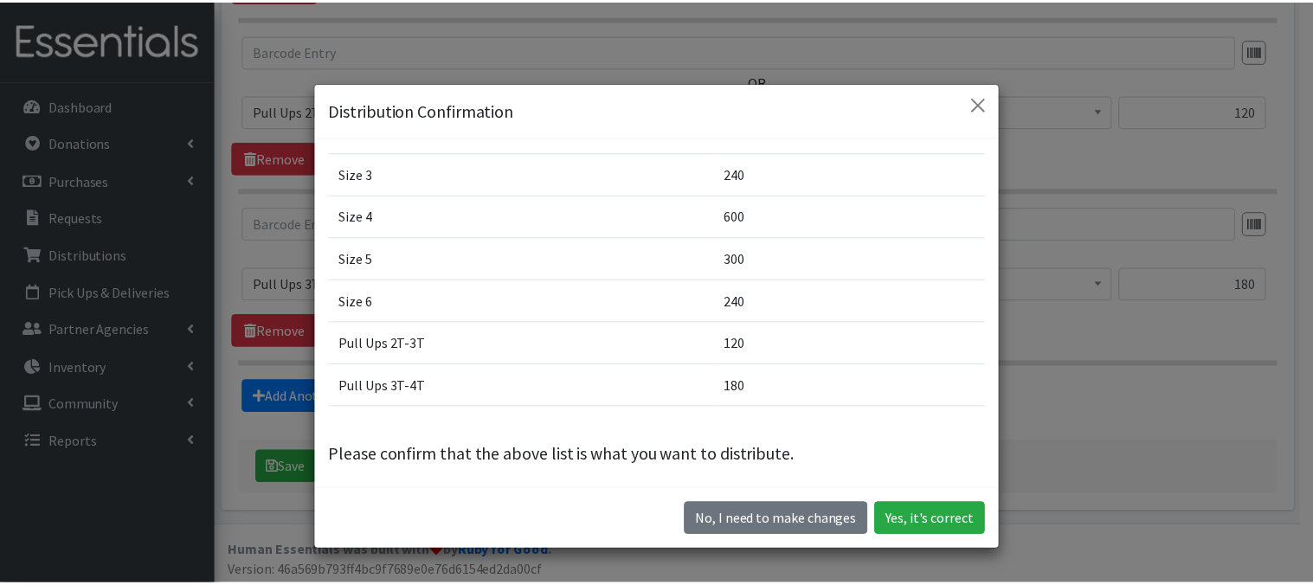
scroll to position [194, 0]
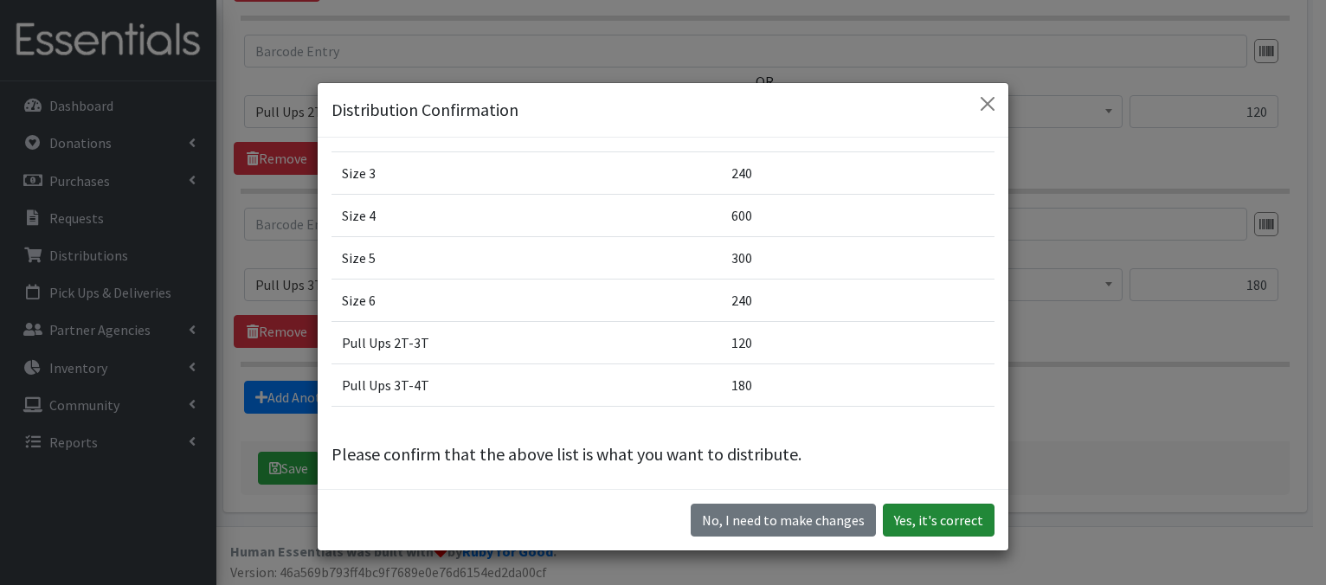
click at [897, 518] on button "Yes, it's correct" at bounding box center [939, 520] width 112 height 33
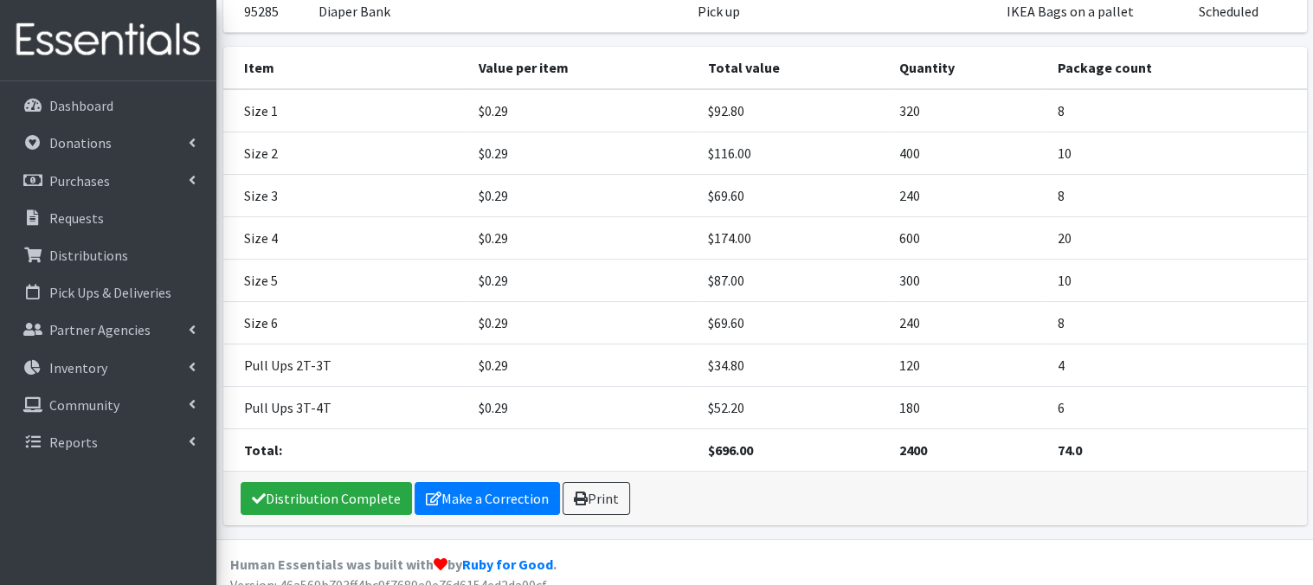
scroll to position [259, 0]
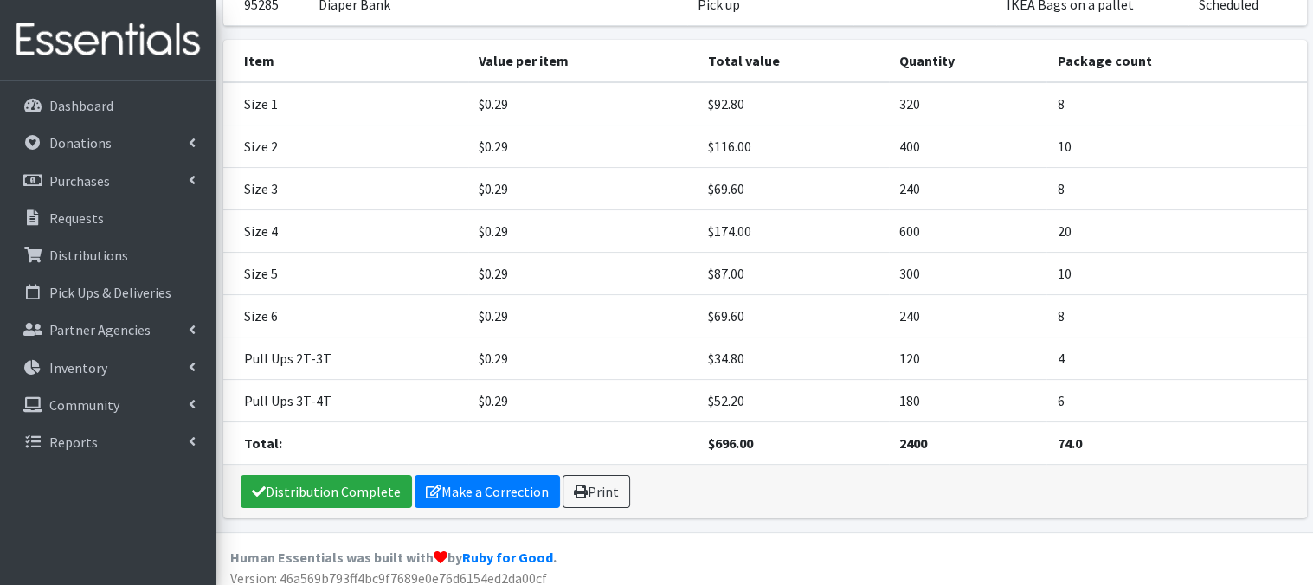
drag, startPoint x: 1312, startPoint y: 338, endPoint x: 1308, endPoint y: 370, distance: 32.3
click at [1312, 363] on html "User Guide 9 9 Pick-ups remaining this week View Calendar 0 Requests 0 Partner …" at bounding box center [656, 169] width 1313 height 856
click at [592, 487] on link "Print" at bounding box center [597, 491] width 68 height 33
click at [120, 259] on p "Distributions" at bounding box center [88, 255] width 79 height 17
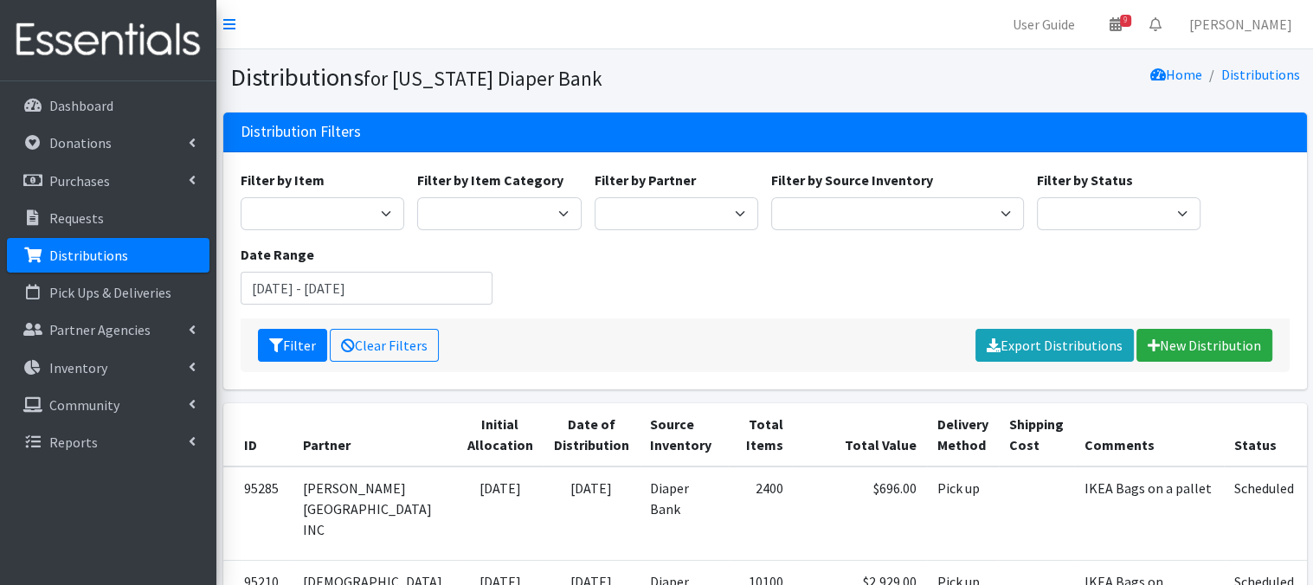
click at [132, 262] on link "Distributions" at bounding box center [108, 255] width 203 height 35
click at [1172, 349] on link "New Distribution" at bounding box center [1204, 345] width 136 height 33
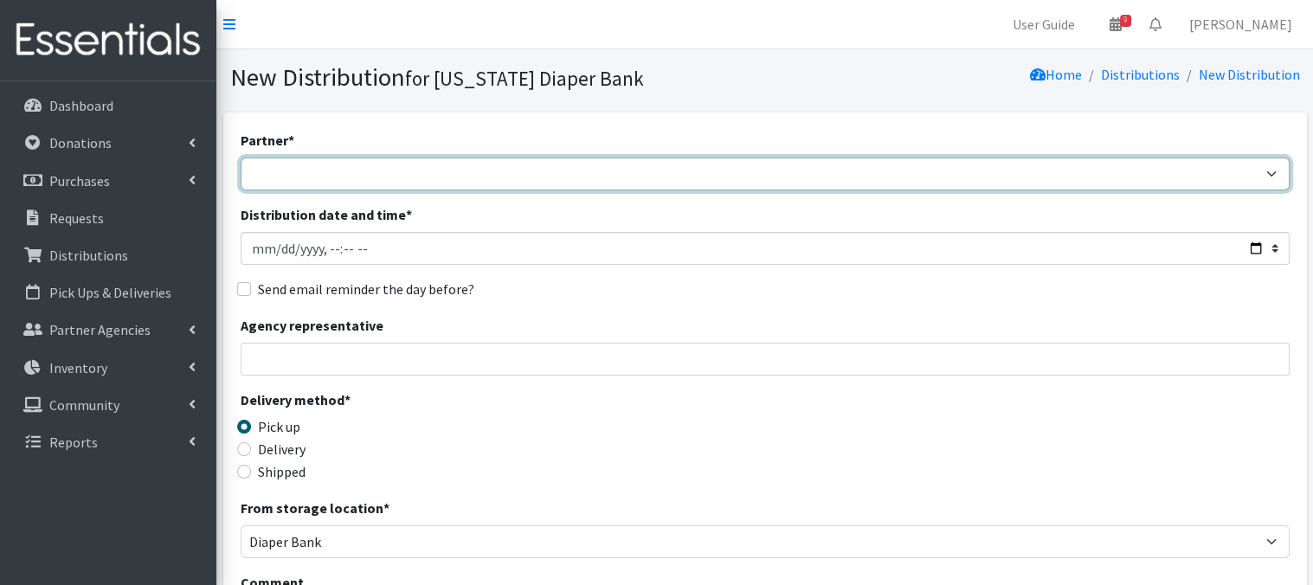
click at [273, 178] on select "Abide A Mother's Love BART - Benson Area Refugee Taskforce Big Brothers Big Sis…" at bounding box center [765, 174] width 1049 height 33
select select "4632"
click at [241, 158] on select "Abide A Mother's Love BART - Benson Area Refugee Taskforce Big Brothers Big Sis…" at bounding box center [765, 174] width 1049 height 33
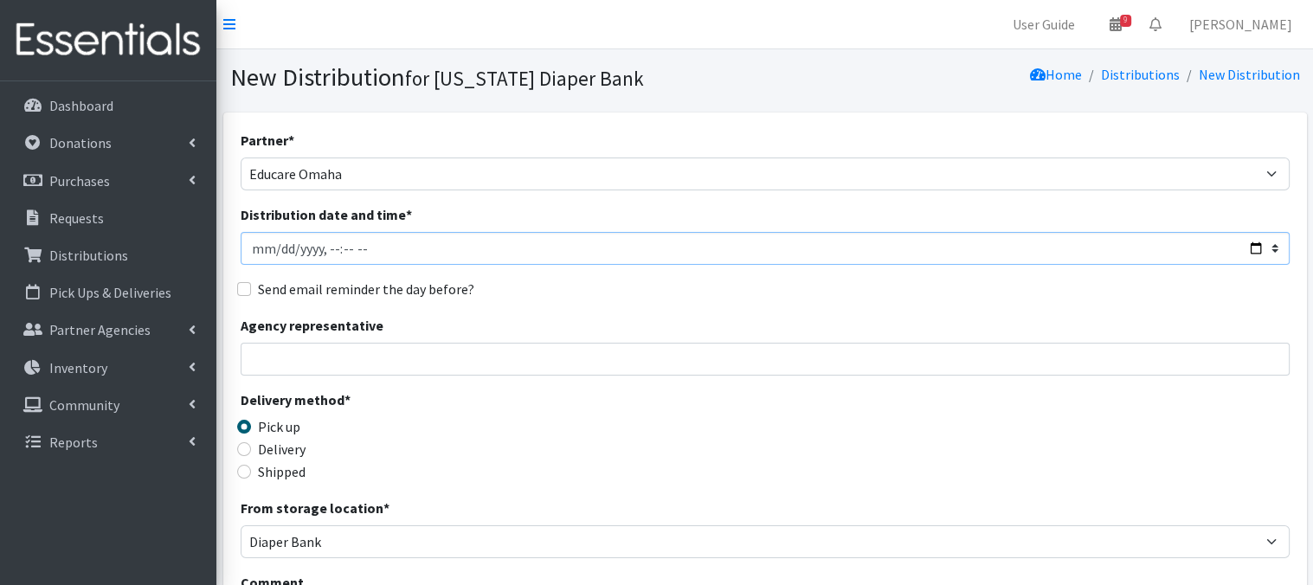
click at [272, 246] on input "Distribution date and time *" at bounding box center [765, 248] width 1049 height 33
click at [325, 248] on input "Distribution date and time *" at bounding box center [765, 248] width 1049 height 33
type input "2025-08-28T10:45"
click at [627, 318] on div "Agency representative" at bounding box center [765, 345] width 1049 height 61
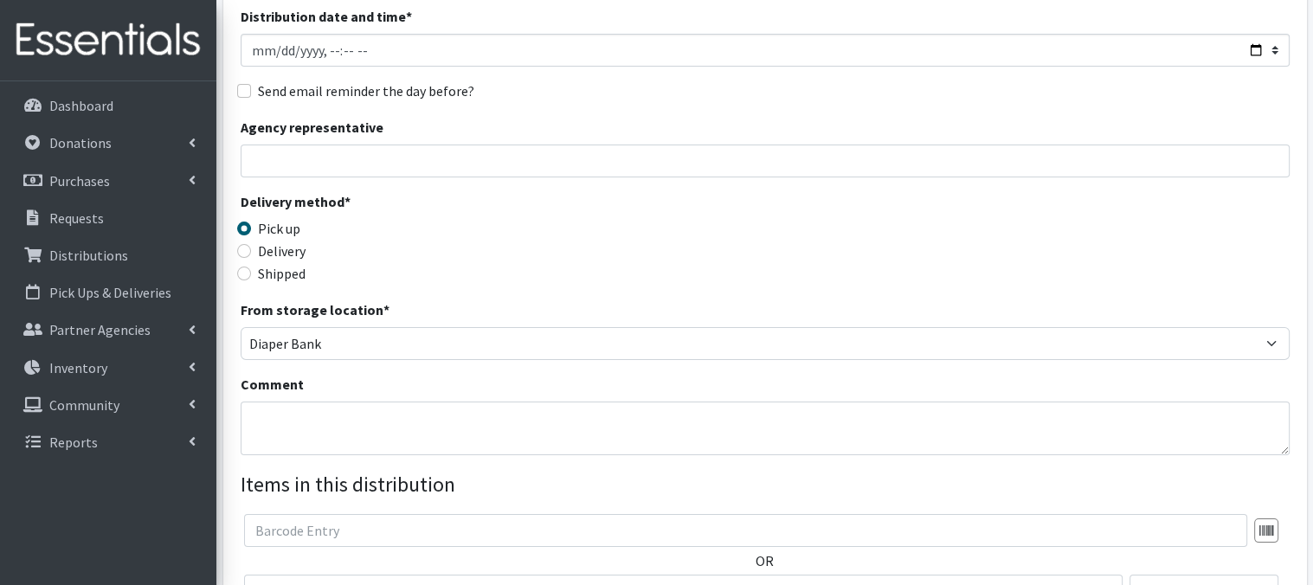
scroll to position [243, 0]
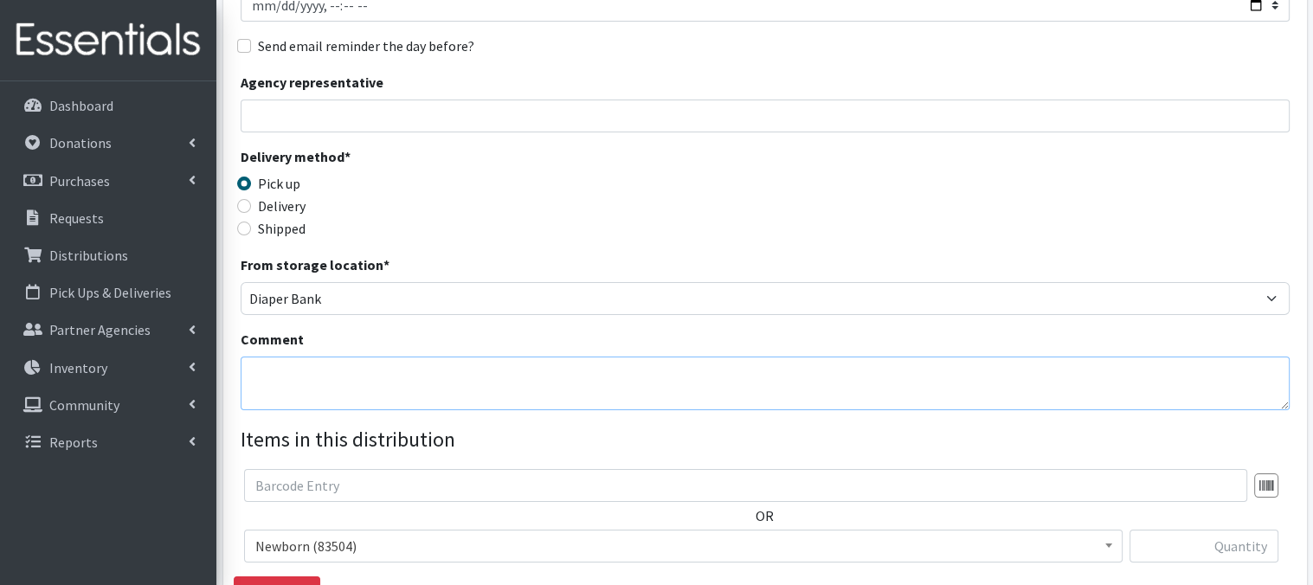
click at [299, 384] on textarea "Comment" at bounding box center [765, 384] width 1049 height 54
paste textarea "Laundry Bags - color-coded by school, on pallet(s) by school"
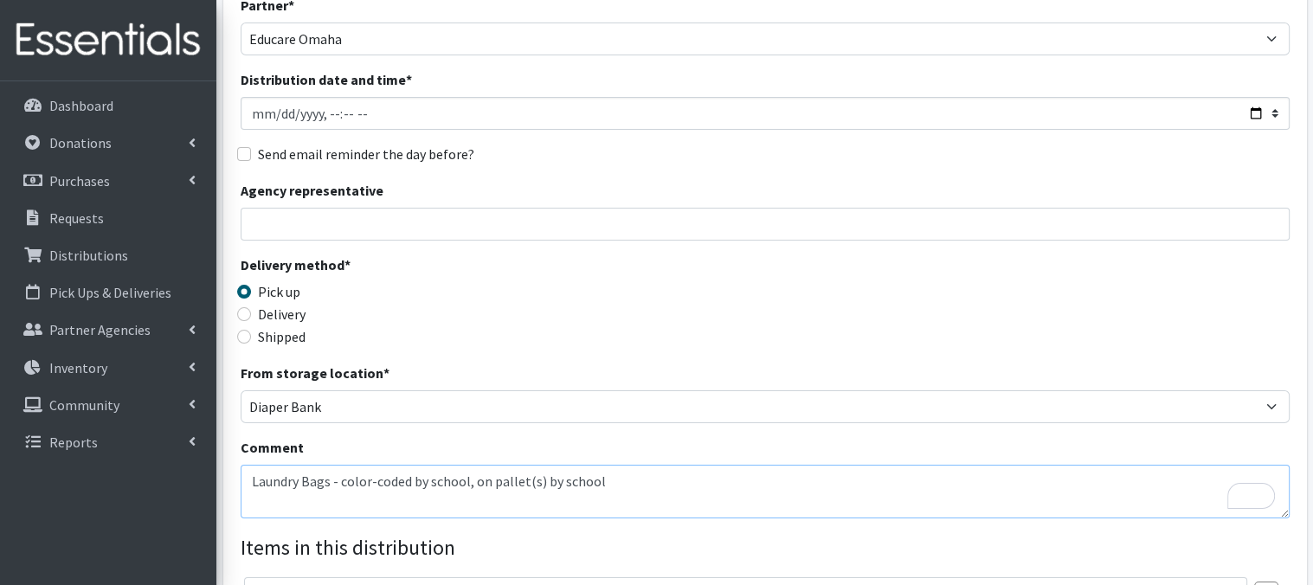
scroll to position [141, 0]
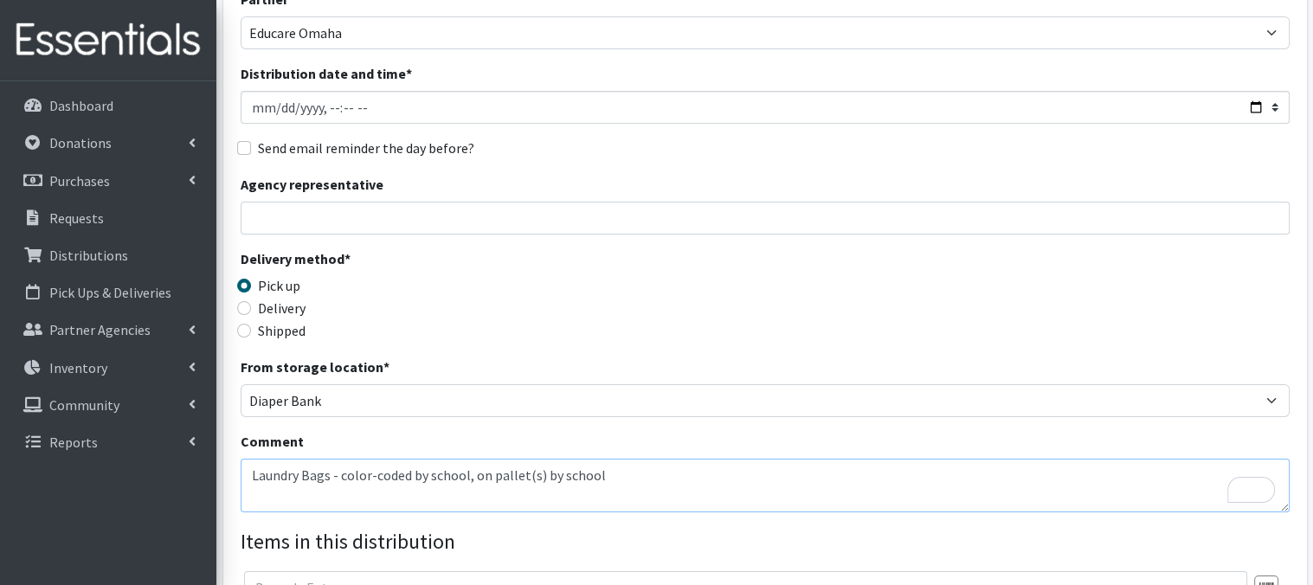
click at [251, 474] on textarea "Laundry Bags - color-coded by school, on pallet(s) by school" at bounding box center [765, 486] width 1049 height 54
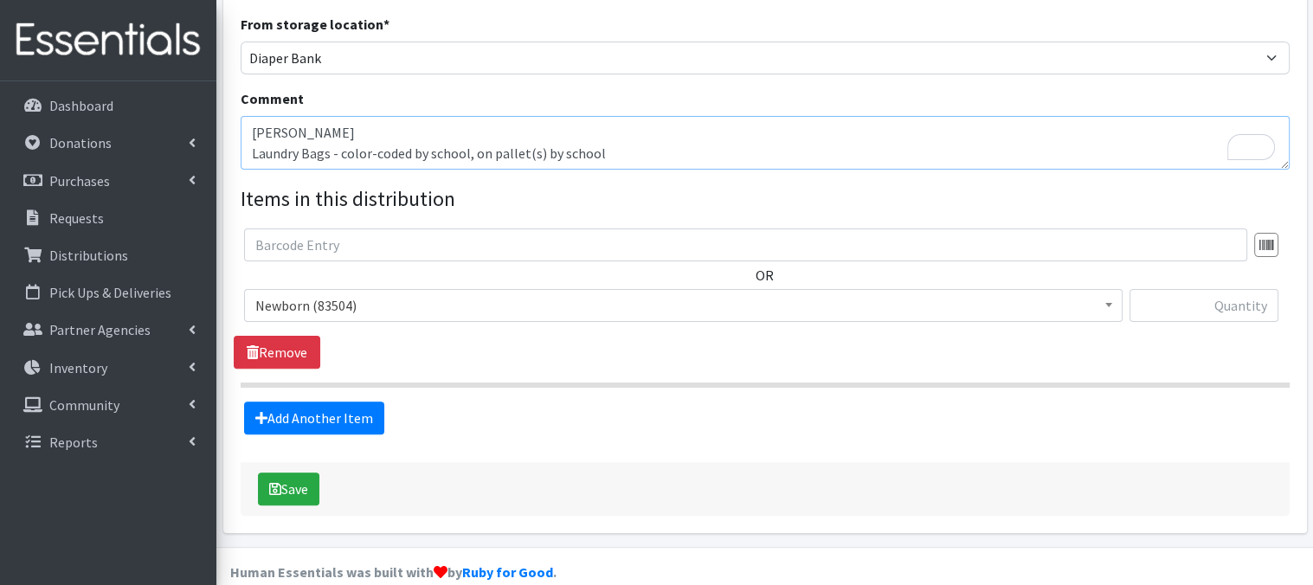
scroll to position [485, 0]
type textarea "[PERSON_NAME] Laundry Bags - color-coded by school, on pallet(s) by school"
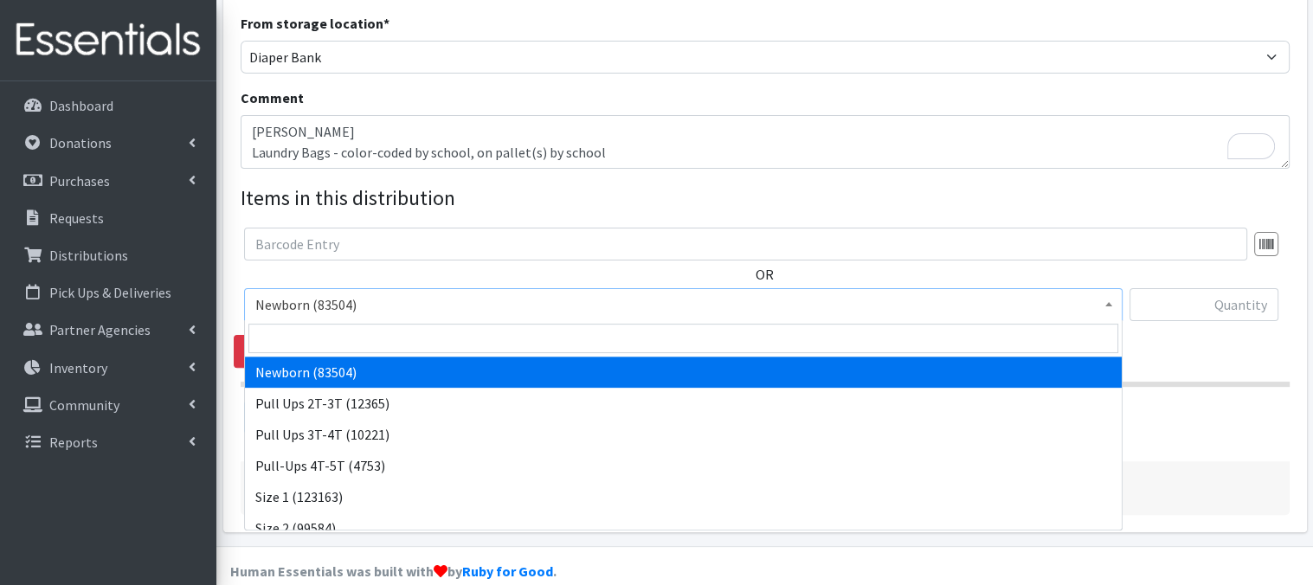
click at [1100, 299] on span at bounding box center [1108, 302] width 17 height 27
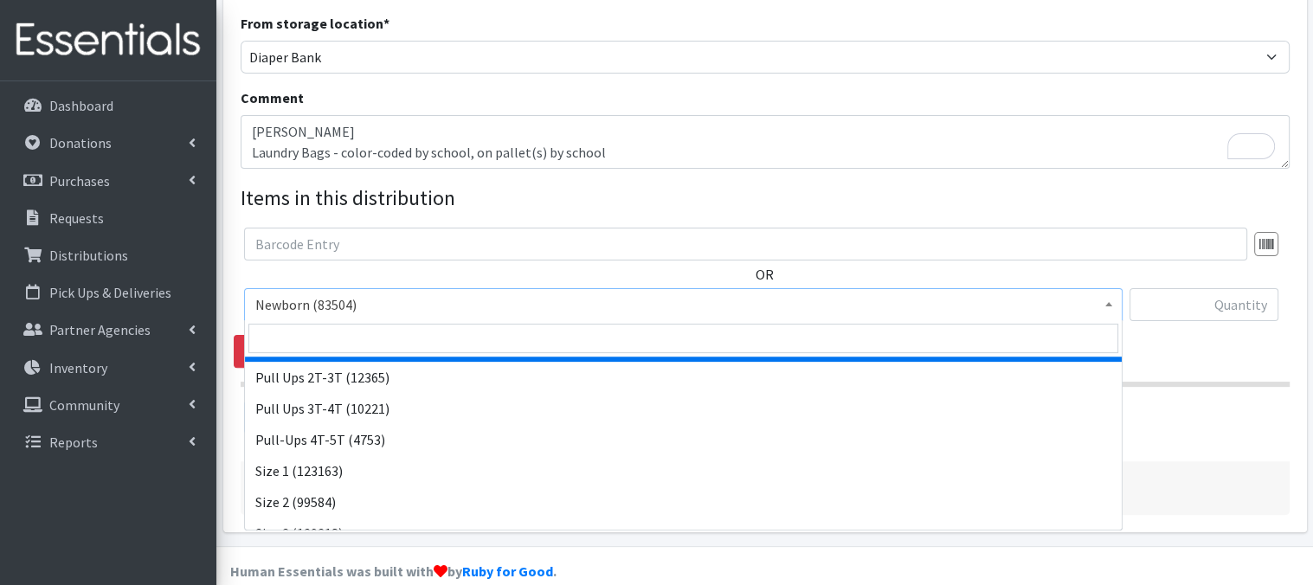
scroll to position [29, 0]
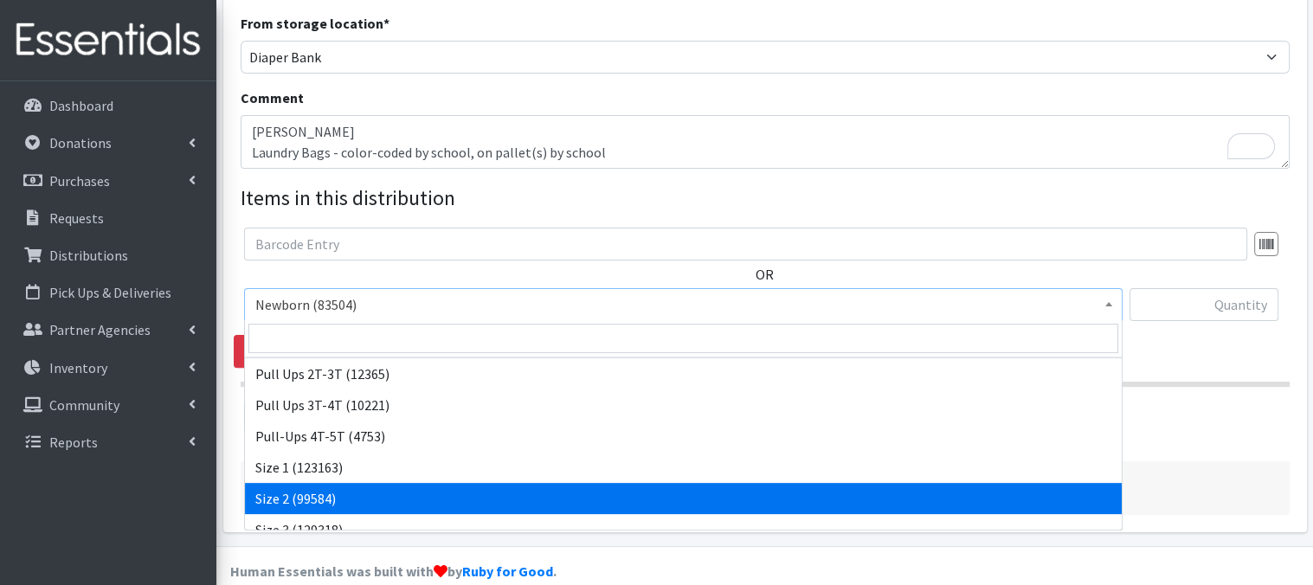
select select "3683"
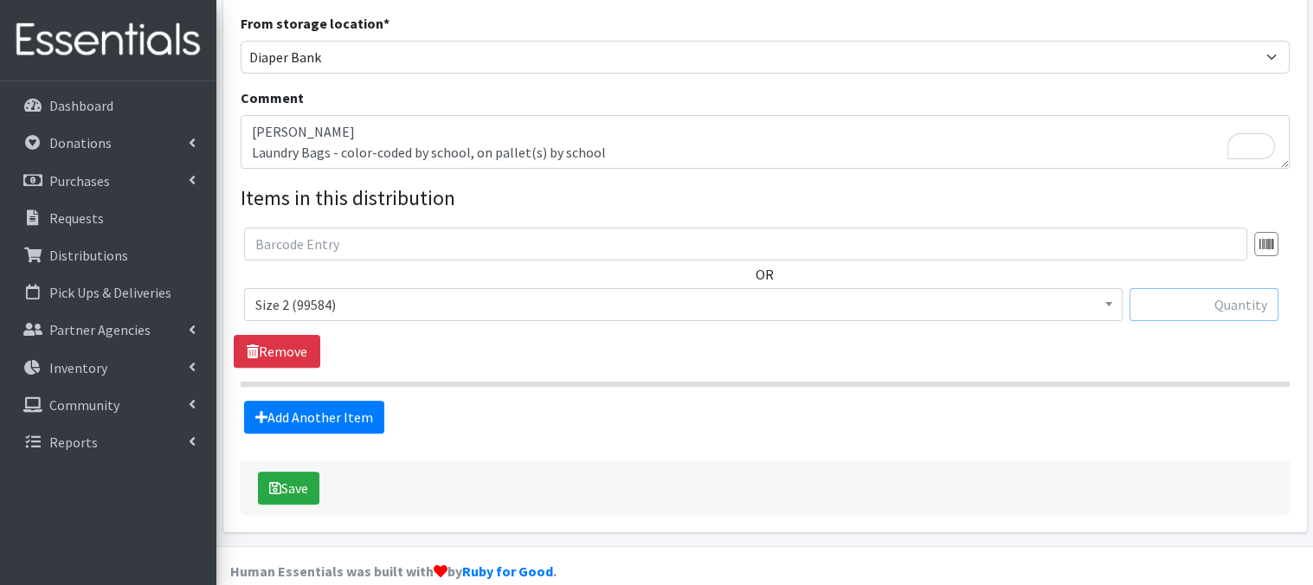
click at [1177, 306] on input "text" at bounding box center [1203, 304] width 149 height 33
type input "480"
click at [315, 417] on link "Add Another Item" at bounding box center [314, 417] width 140 height 33
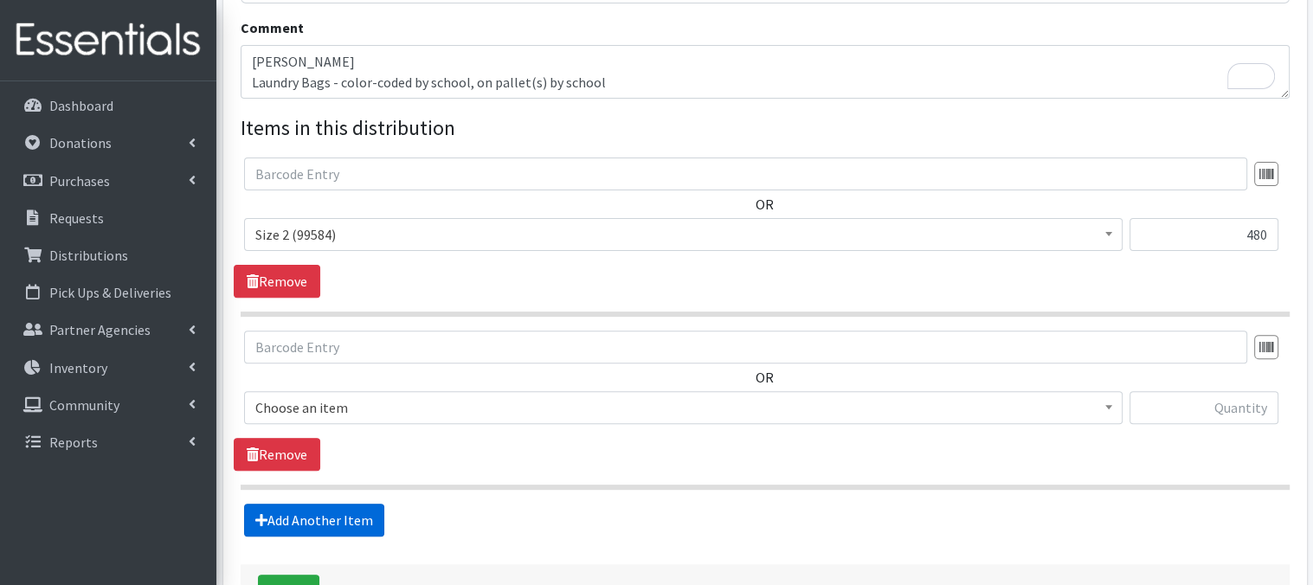
scroll to position [681, 0]
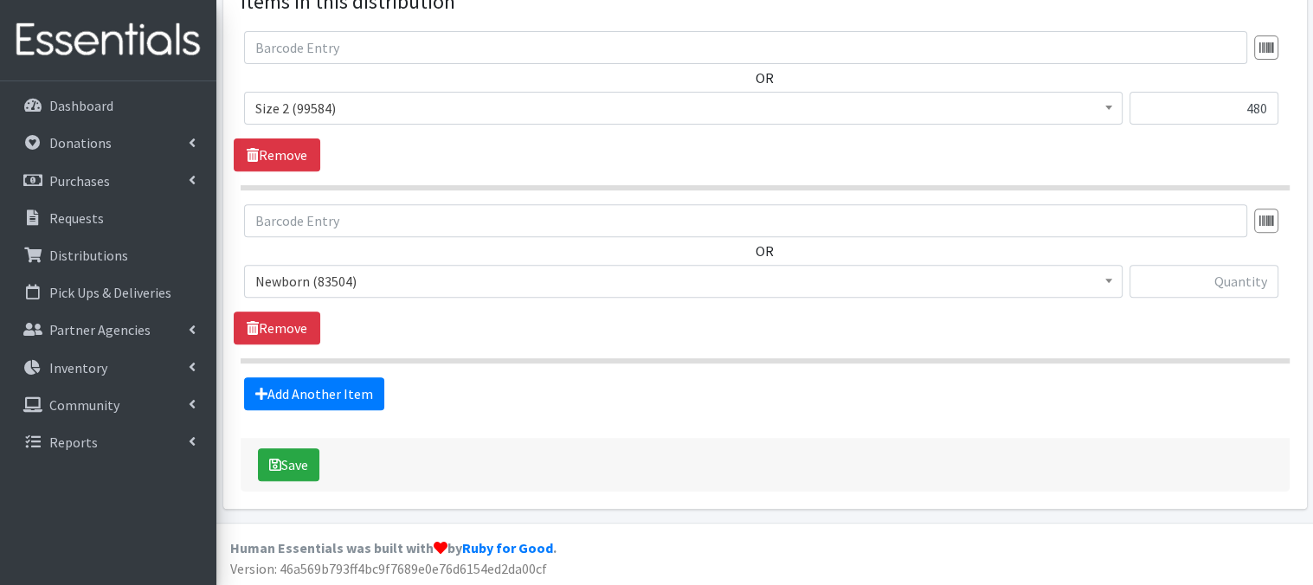
click at [1105, 282] on span at bounding box center [1108, 279] width 17 height 27
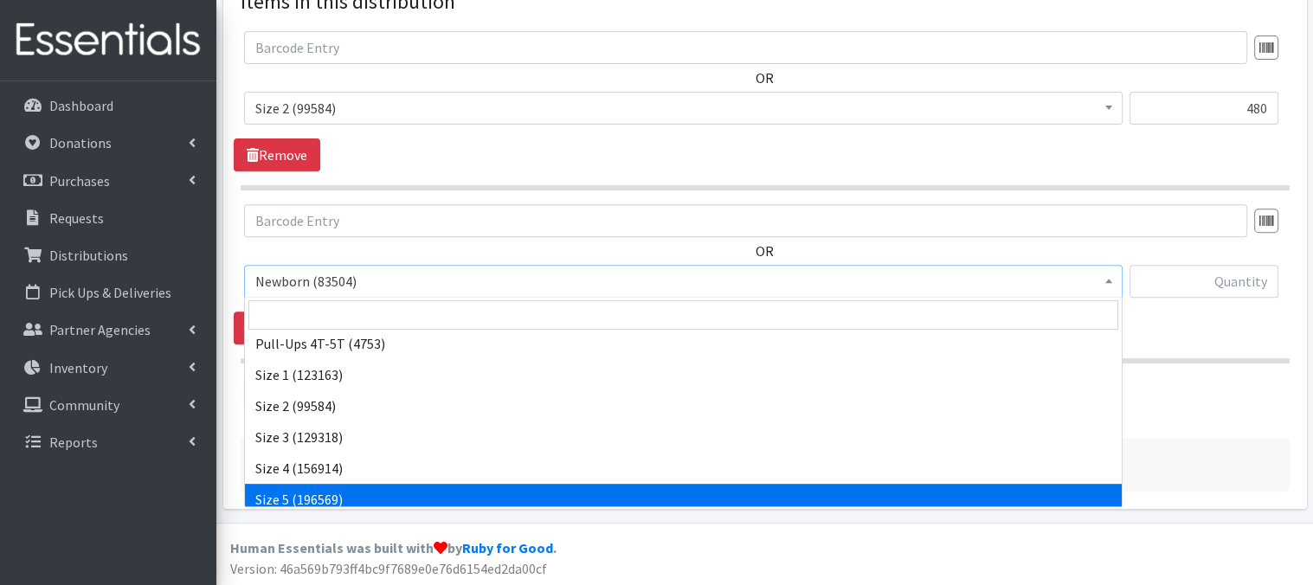
scroll to position [142, 0]
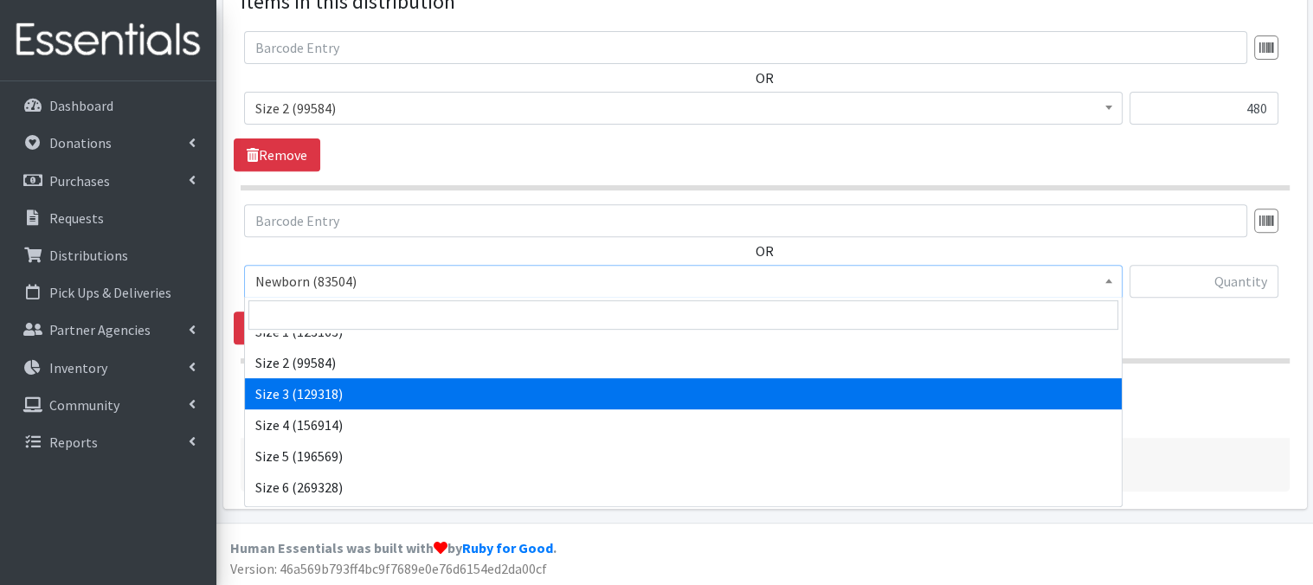
select select "3684"
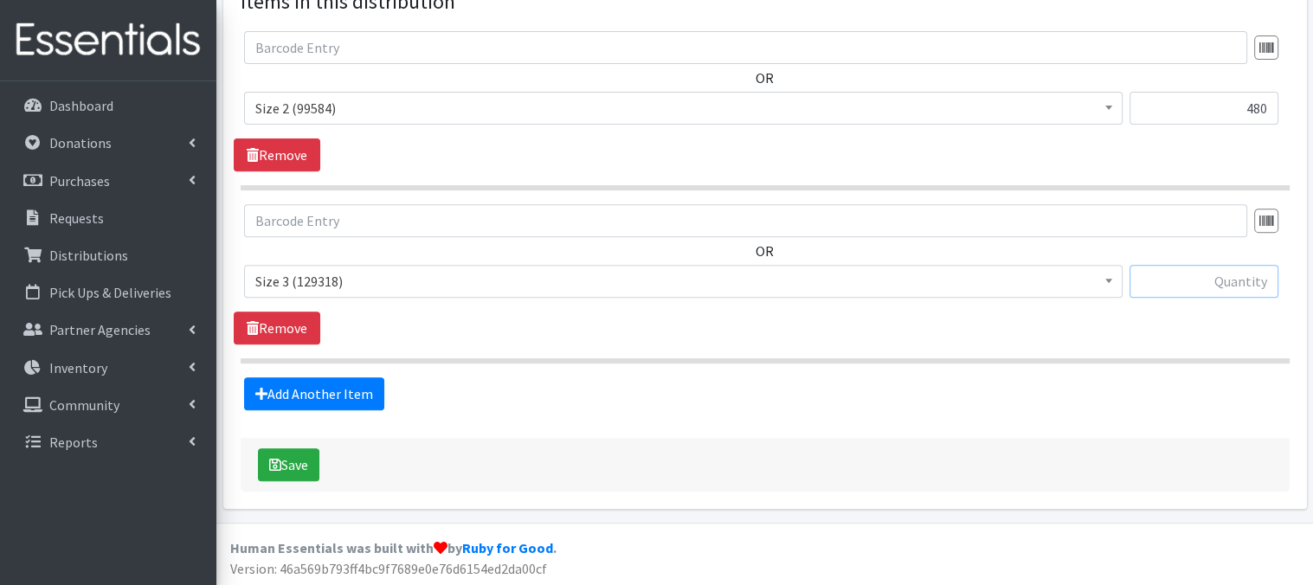
click at [1189, 281] on input "text" at bounding box center [1203, 281] width 149 height 33
type input "900"
click at [357, 400] on link "Add Another Item" at bounding box center [314, 393] width 140 height 33
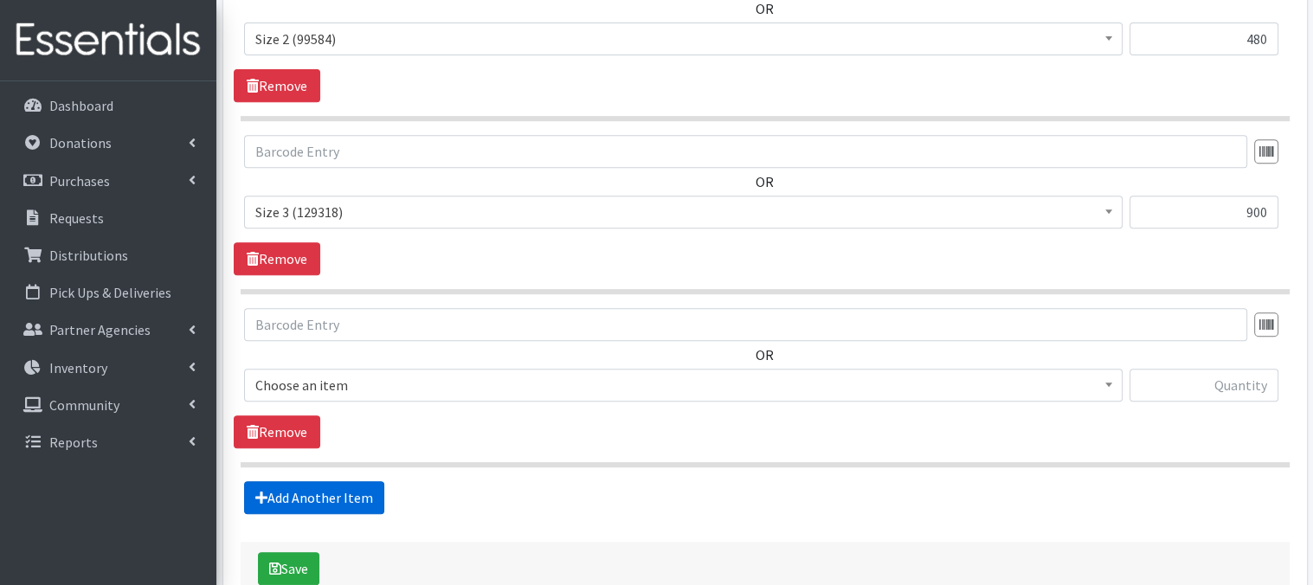
scroll to position [853, 0]
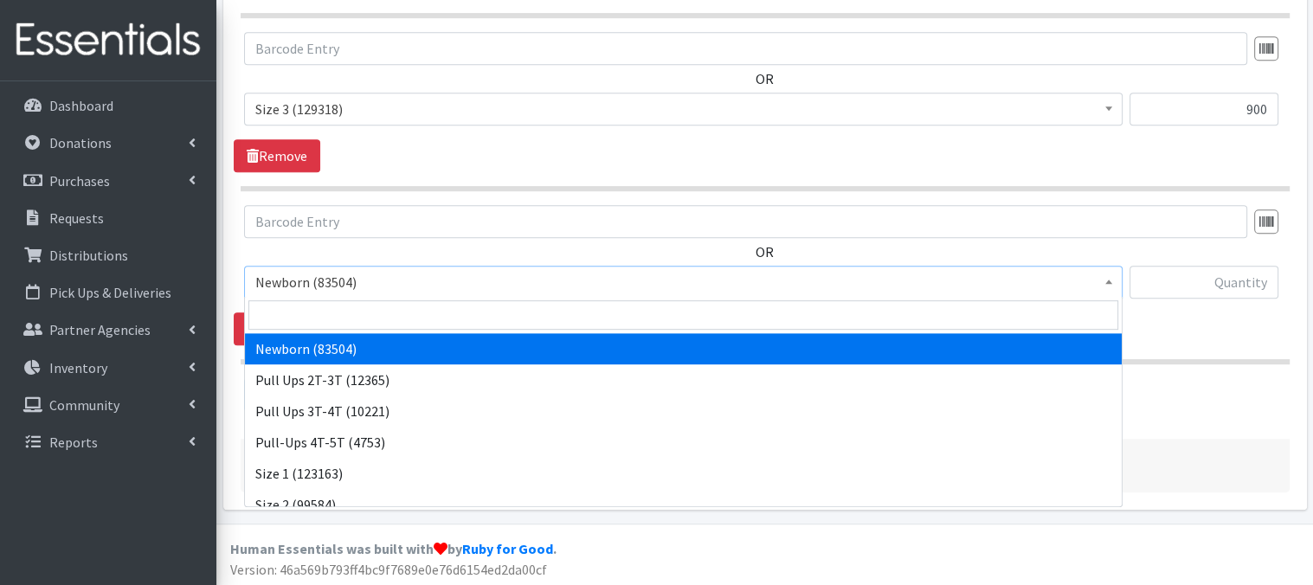
click at [1110, 286] on span at bounding box center [1108, 280] width 17 height 27
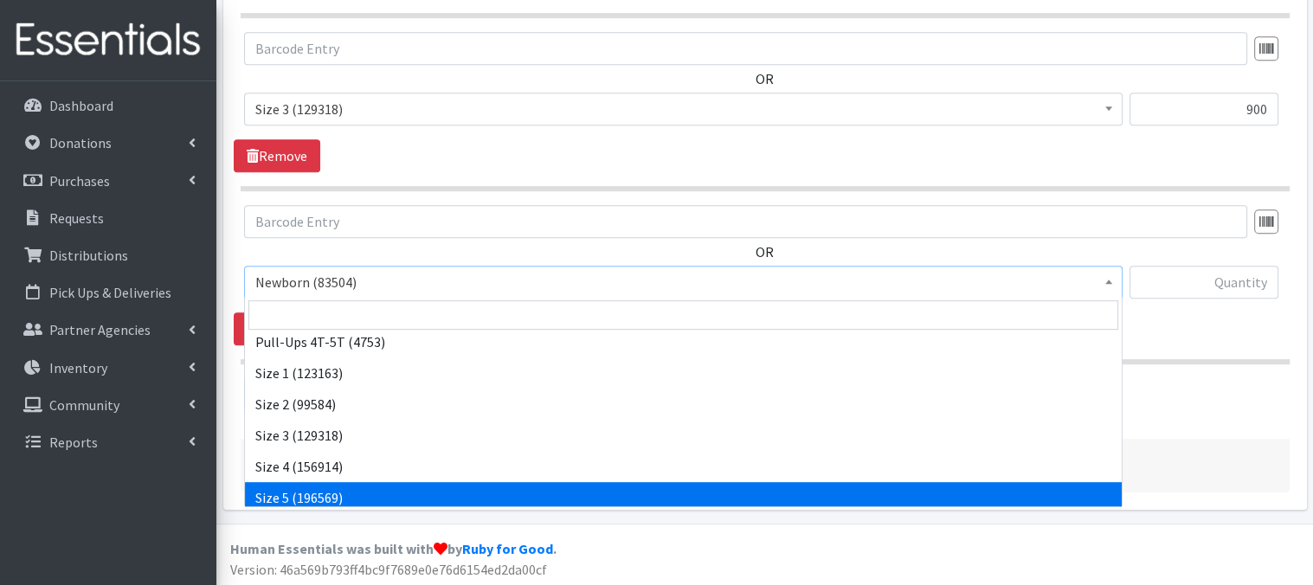
scroll to position [104, 0]
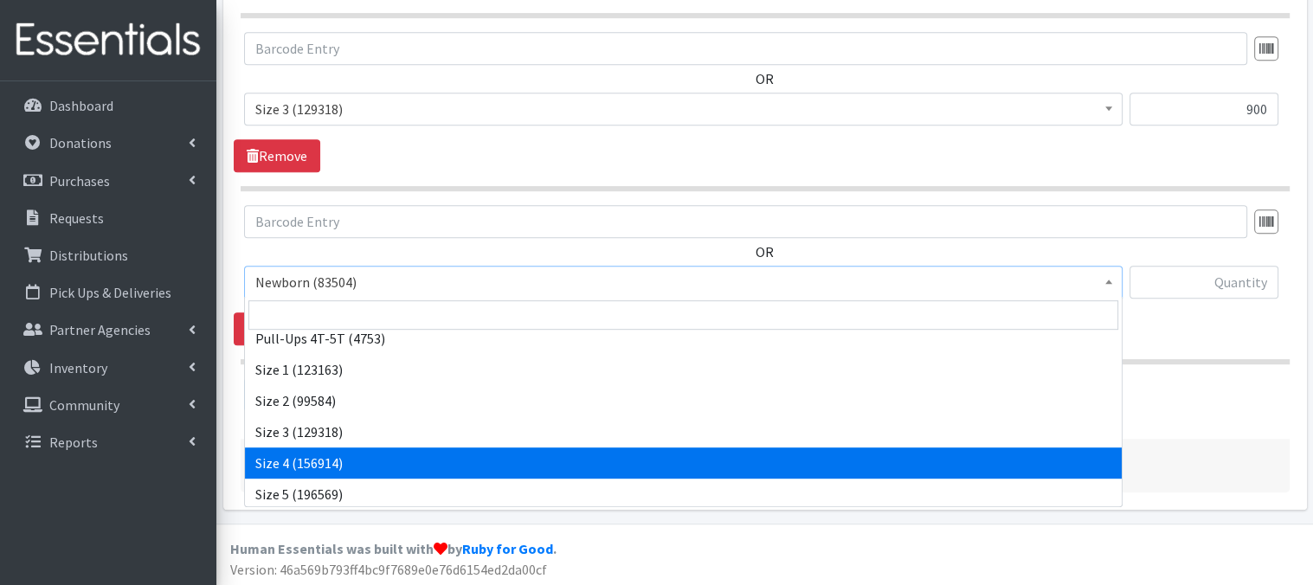
select select "3685"
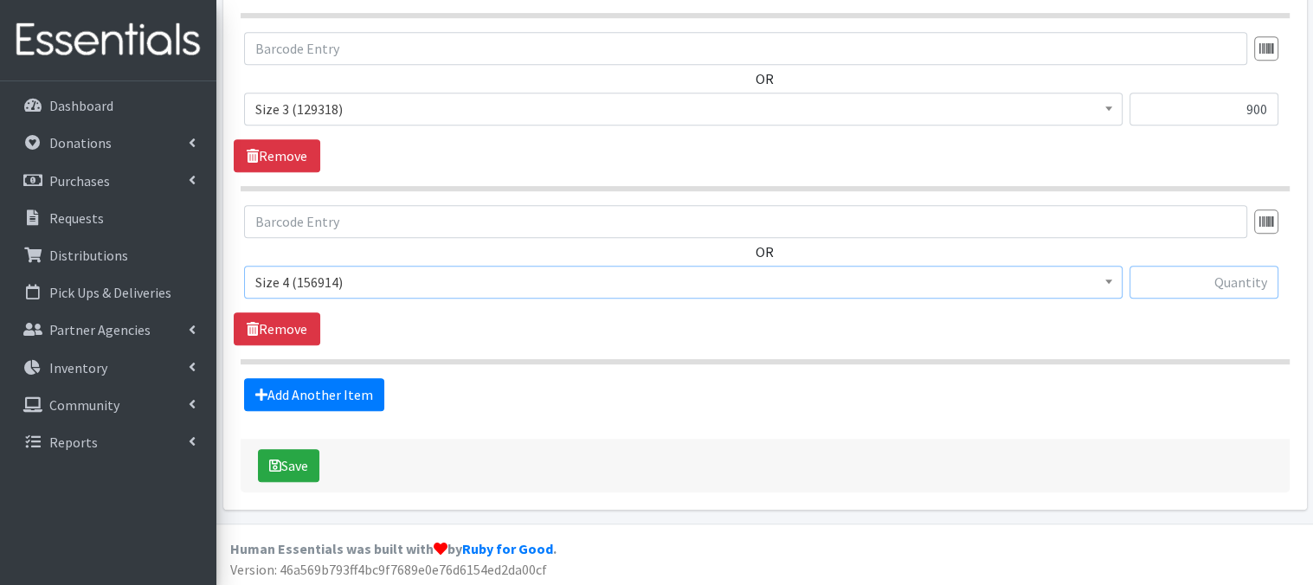
click at [1249, 283] on input "text" at bounding box center [1203, 282] width 149 height 33
type input "360"
click at [308, 389] on link "Add Another Item" at bounding box center [314, 394] width 140 height 33
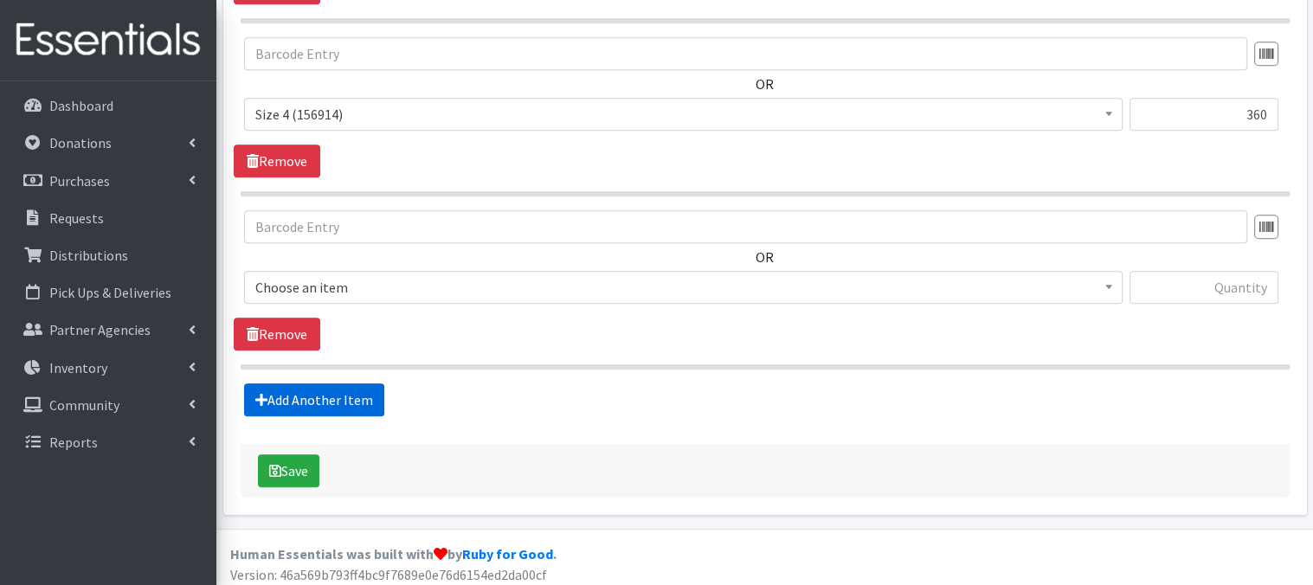
scroll to position [1026, 0]
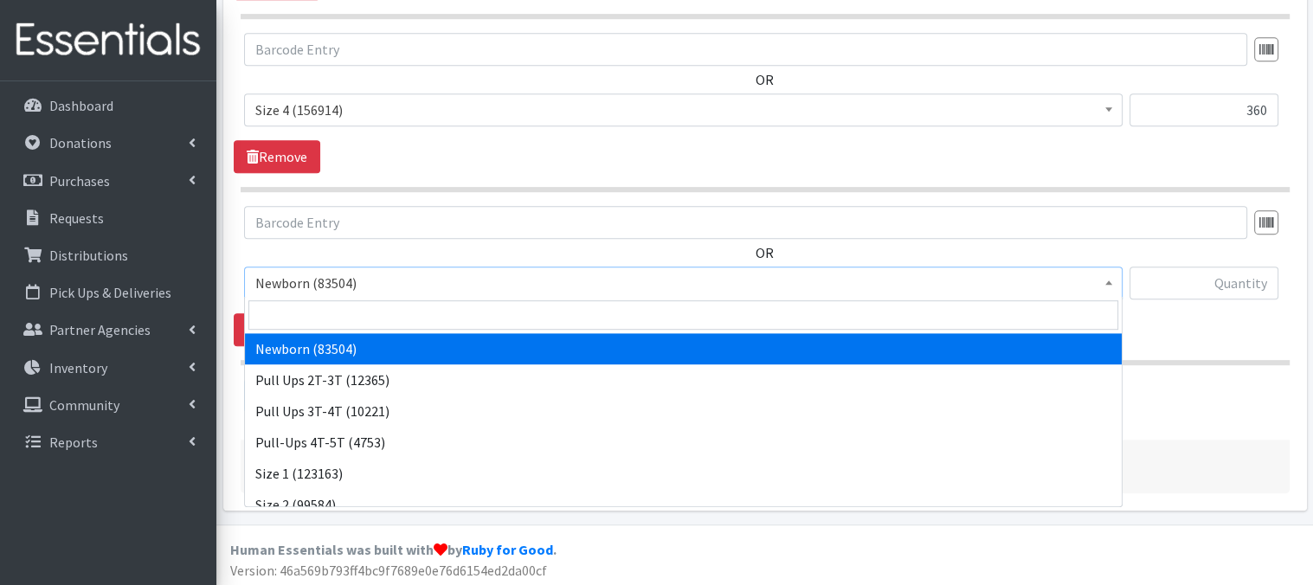
click at [1098, 283] on span "Newborn (83504)" at bounding box center [683, 283] width 856 height 24
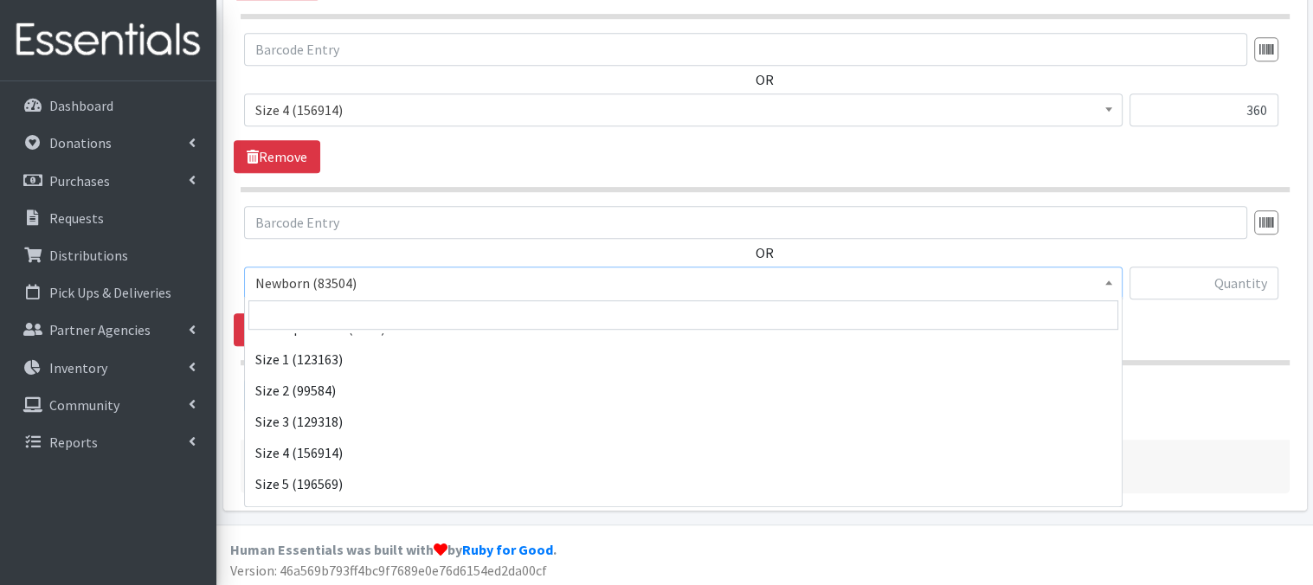
scroll to position [138, 0]
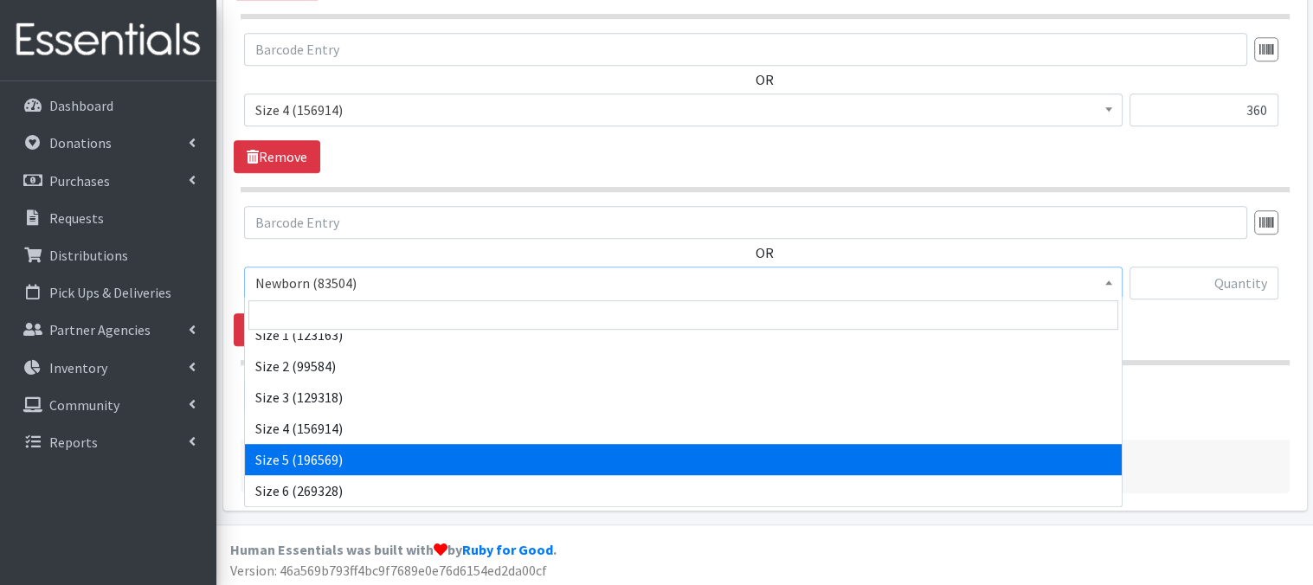
drag, startPoint x: 353, startPoint y: 448, endPoint x: 425, endPoint y: 382, distance: 98.0
select select "3686"
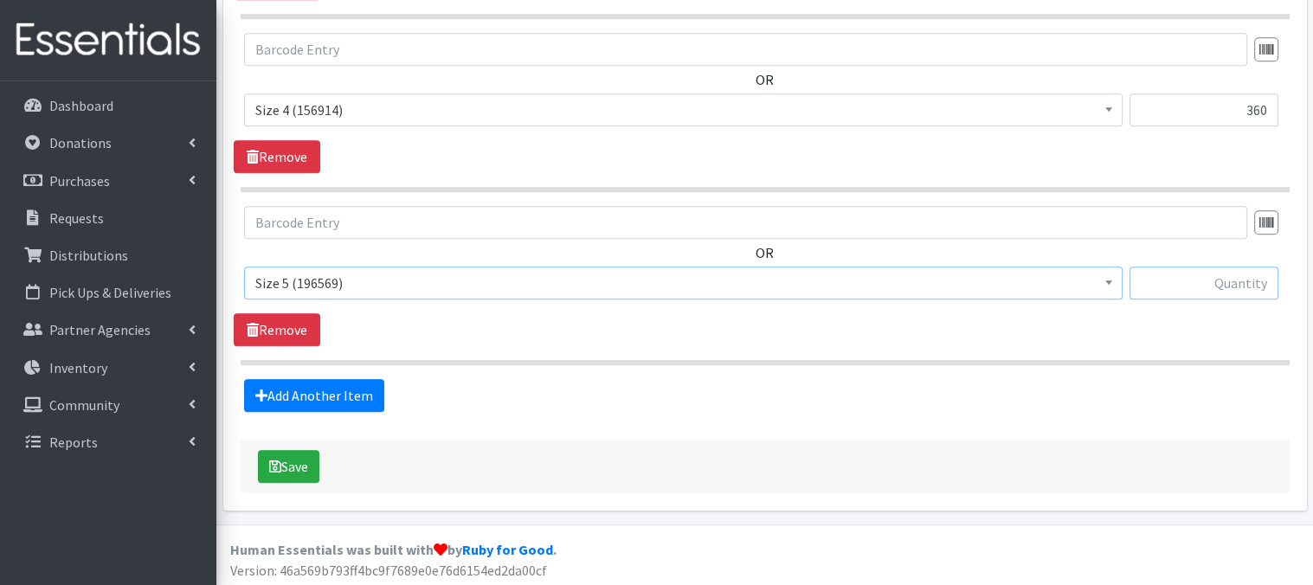
click at [1170, 283] on input "text" at bounding box center [1203, 283] width 149 height 33
type input "540"
click at [331, 397] on link "Add Another Item" at bounding box center [314, 395] width 140 height 33
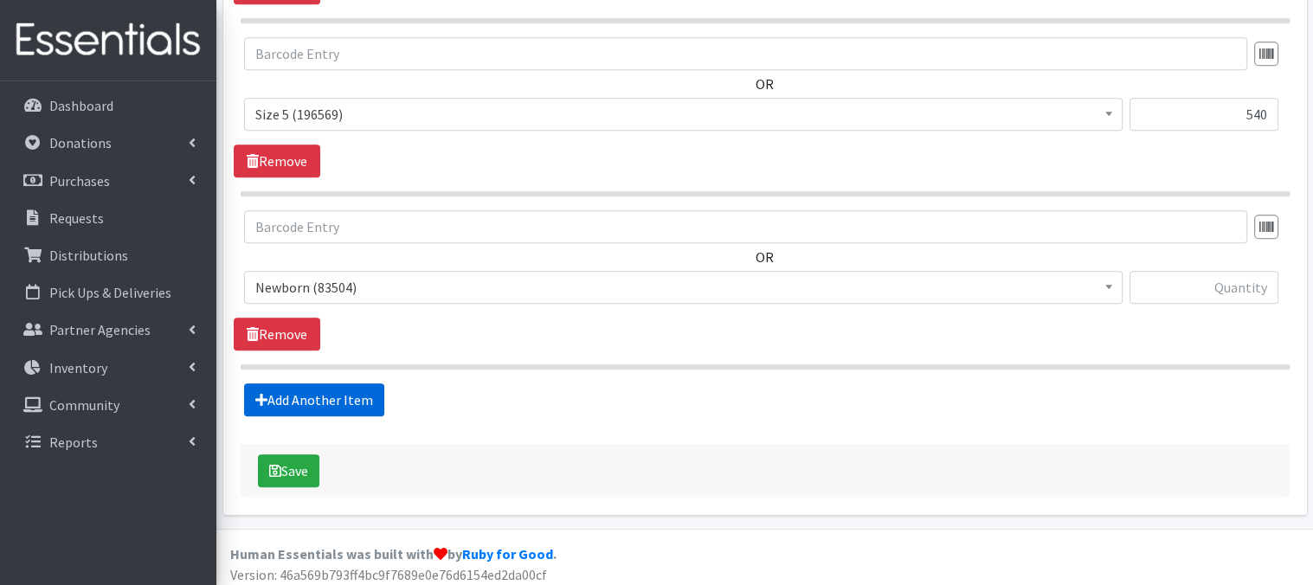
scroll to position [1199, 0]
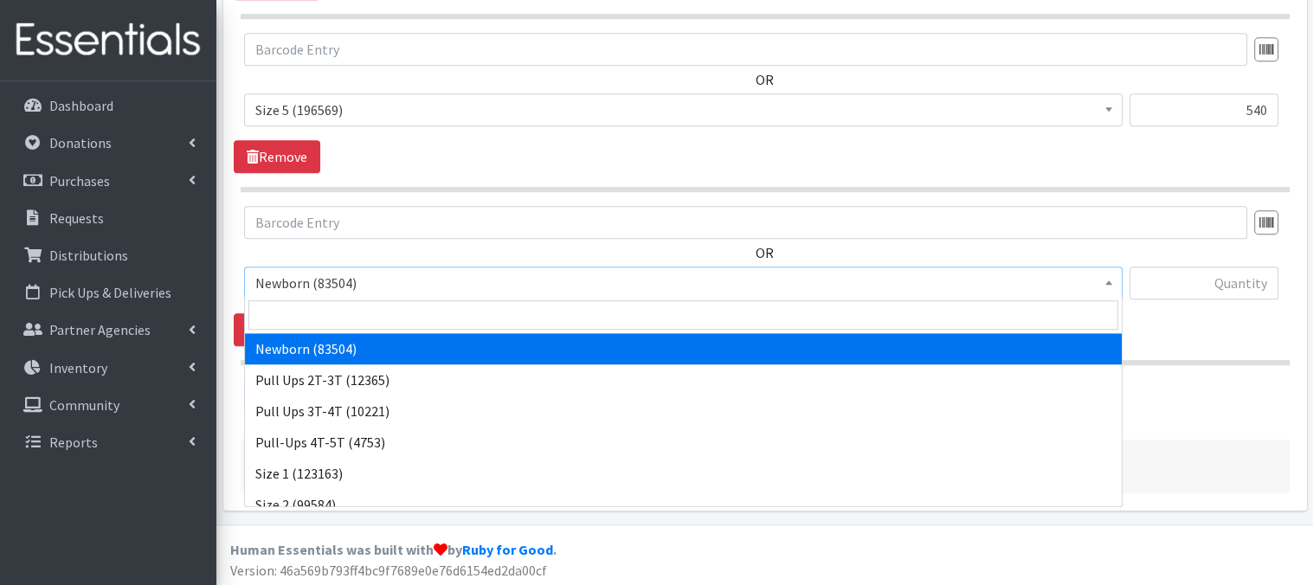
click at [1106, 282] on span at bounding box center [1108, 280] width 17 height 27
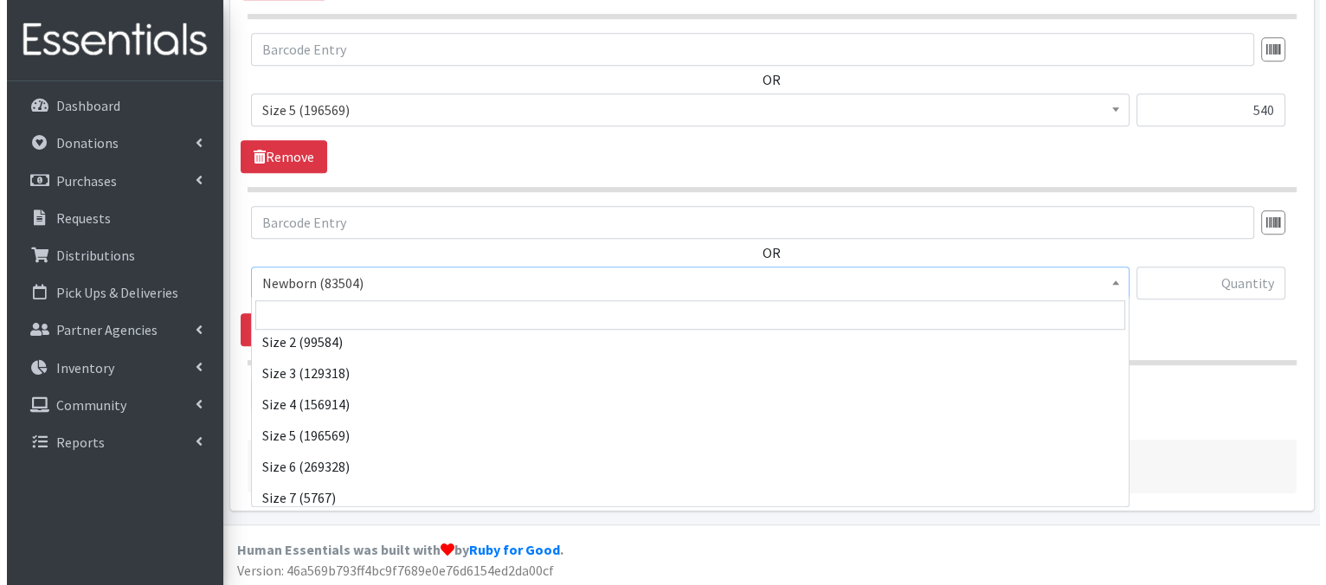
scroll to position [173, 0]
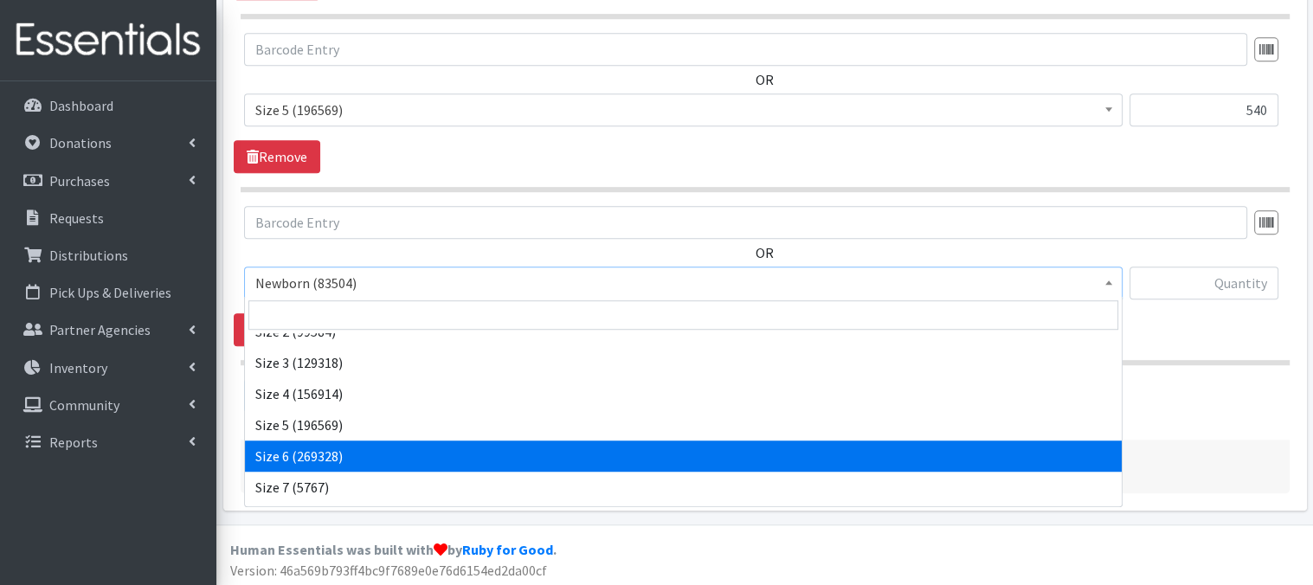
select select "3687"
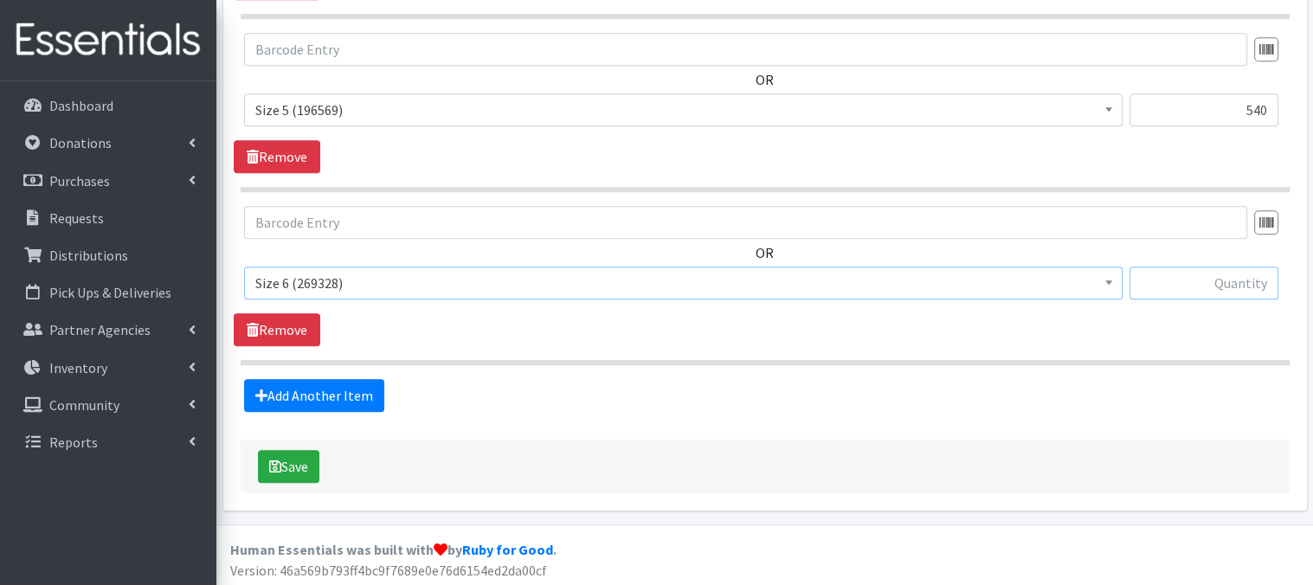
click at [1225, 280] on input "text" at bounding box center [1203, 283] width 149 height 33
type input "1140"
click at [297, 469] on button "Save" at bounding box center [288, 466] width 61 height 33
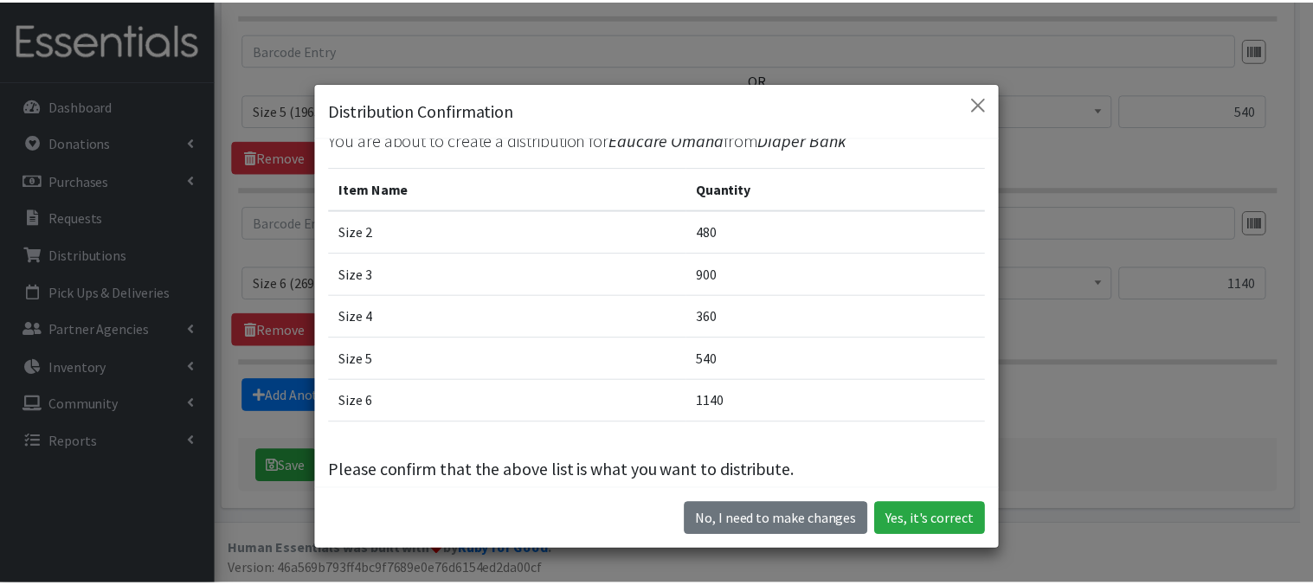
scroll to position [45, 0]
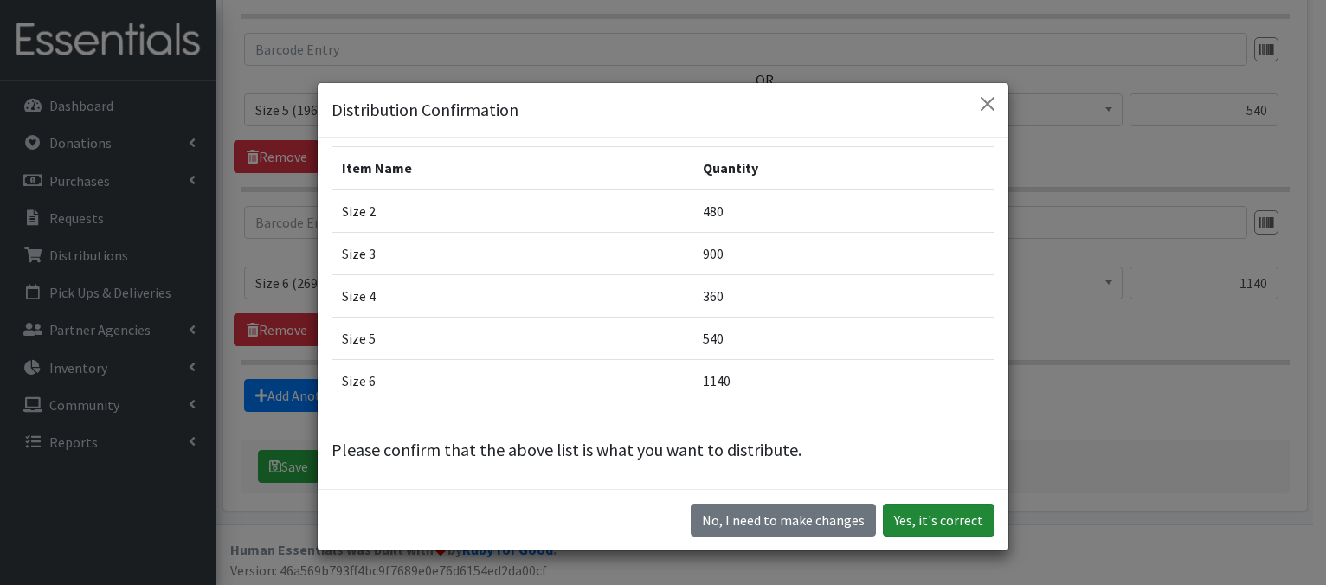
click at [902, 525] on button "Yes, it's correct" at bounding box center [939, 520] width 112 height 33
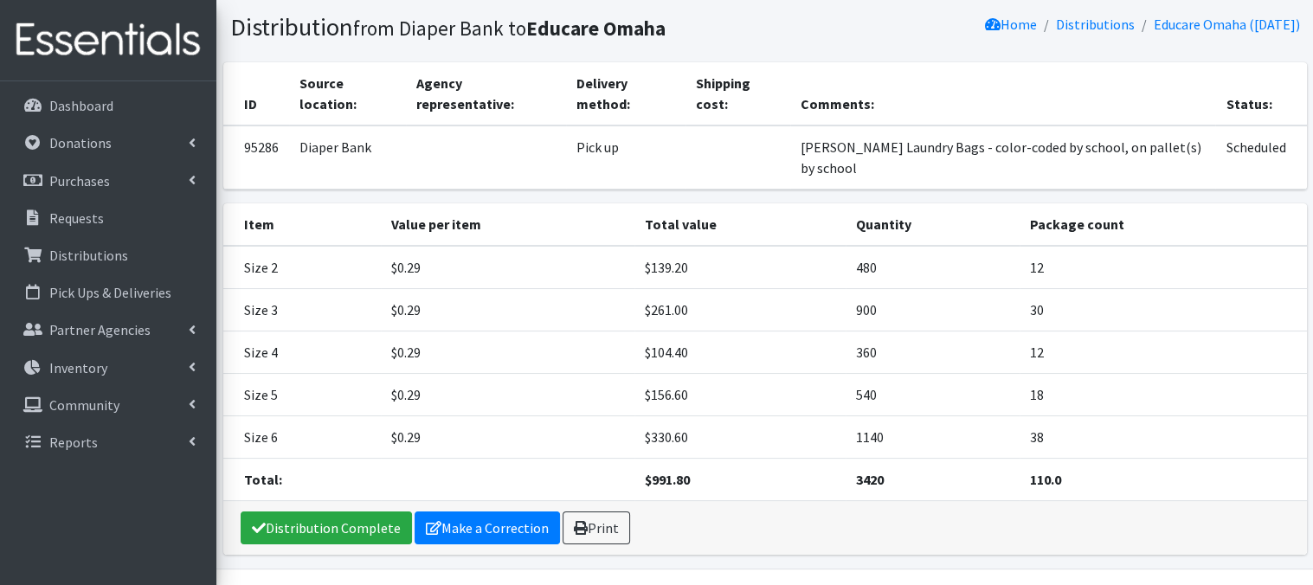
scroll to position [111, 0]
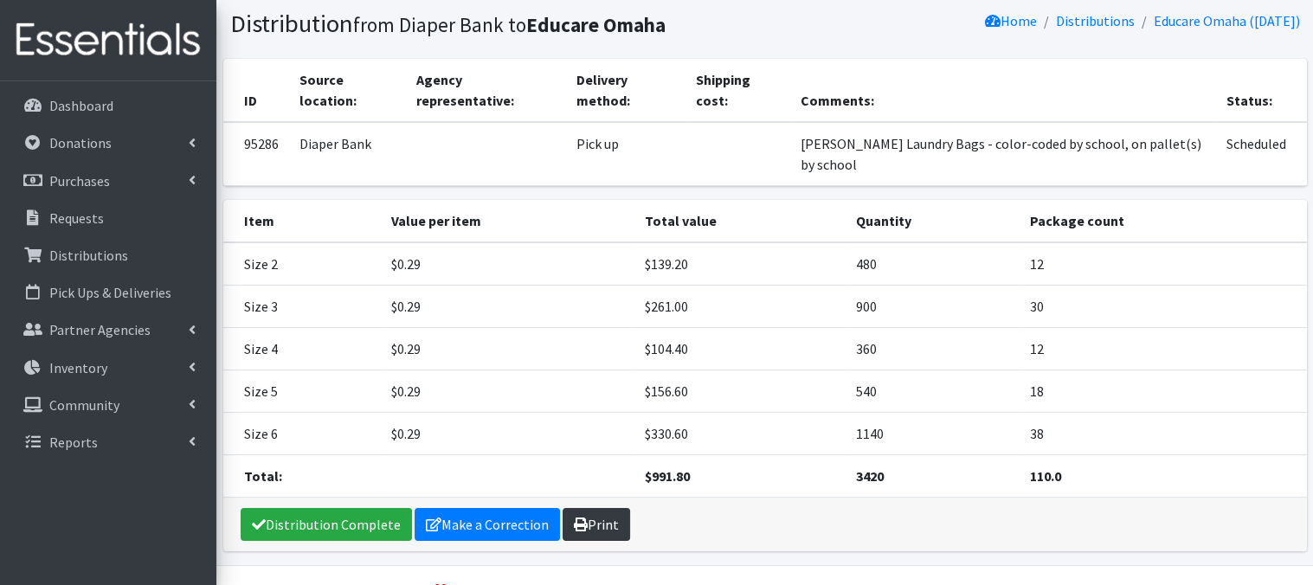
click at [609, 508] on link "Print" at bounding box center [597, 524] width 68 height 33
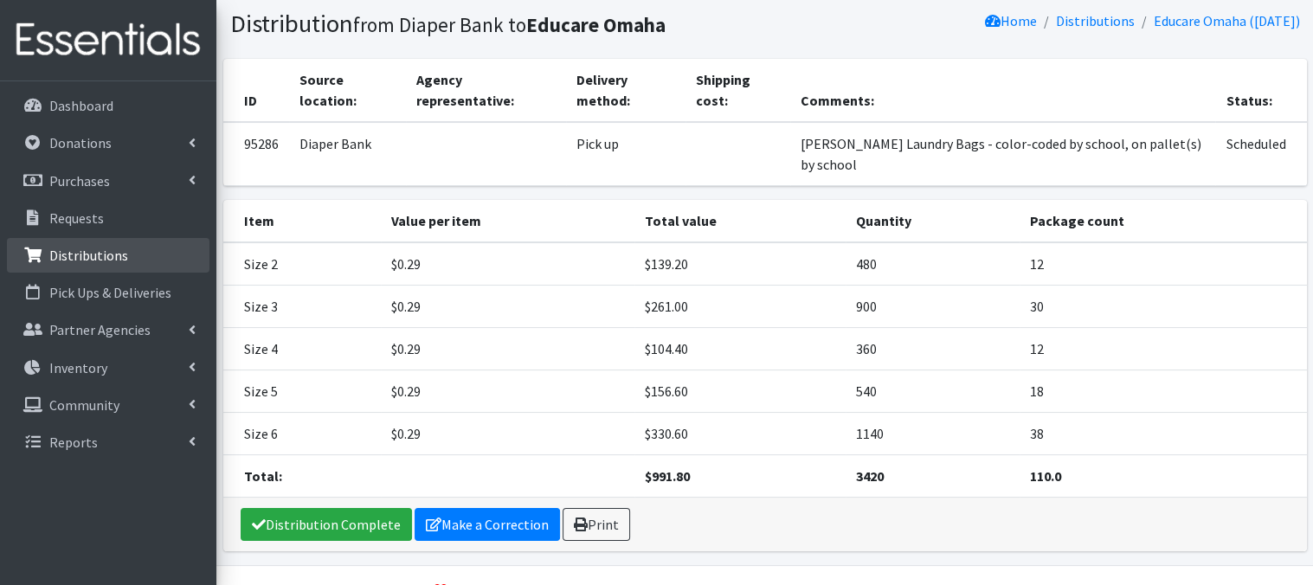
click at [97, 255] on p "Distributions" at bounding box center [88, 255] width 79 height 17
